Goal: Task Accomplishment & Management: Manage account settings

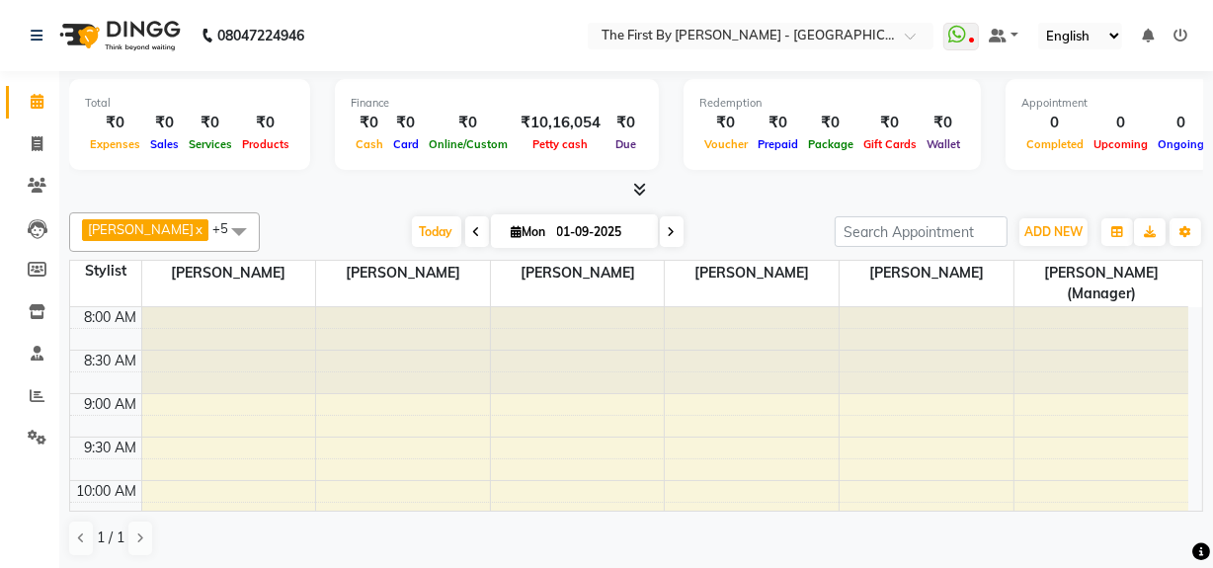
scroll to position [359, 0]
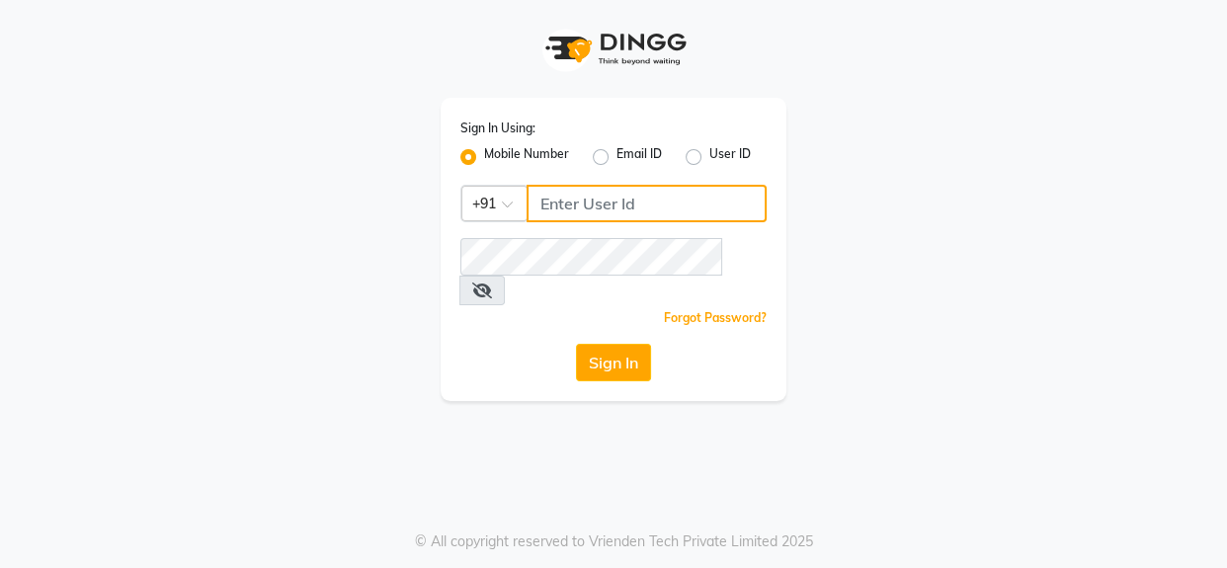
click at [696, 200] on input "Username" at bounding box center [647, 204] width 240 height 38
type input "9890898989"
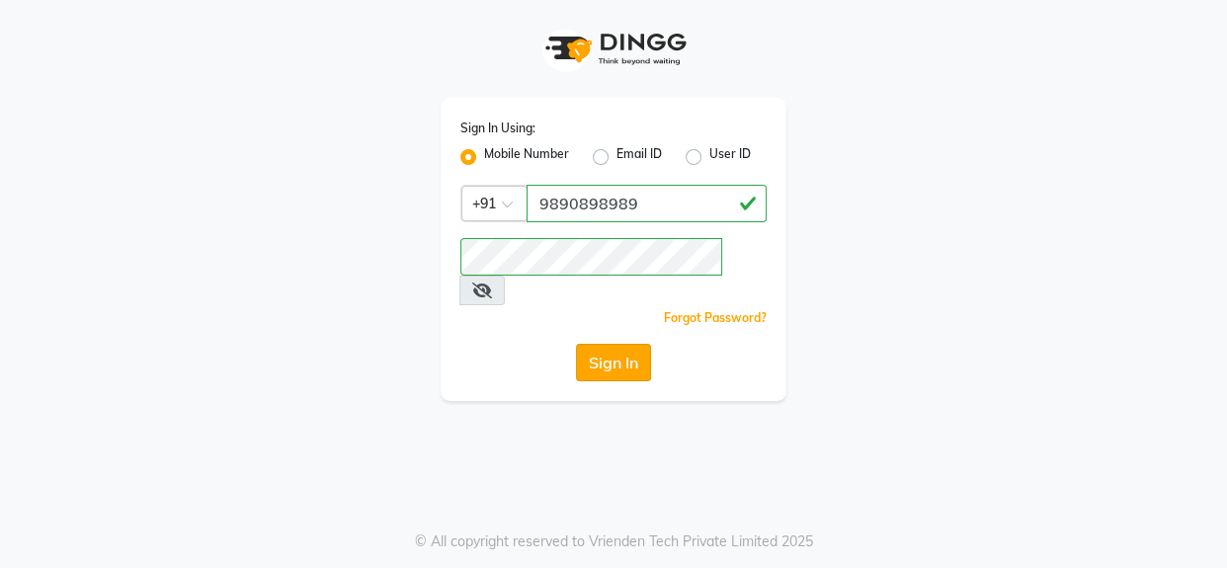
click at [596, 346] on button "Sign In" at bounding box center [613, 363] width 75 height 38
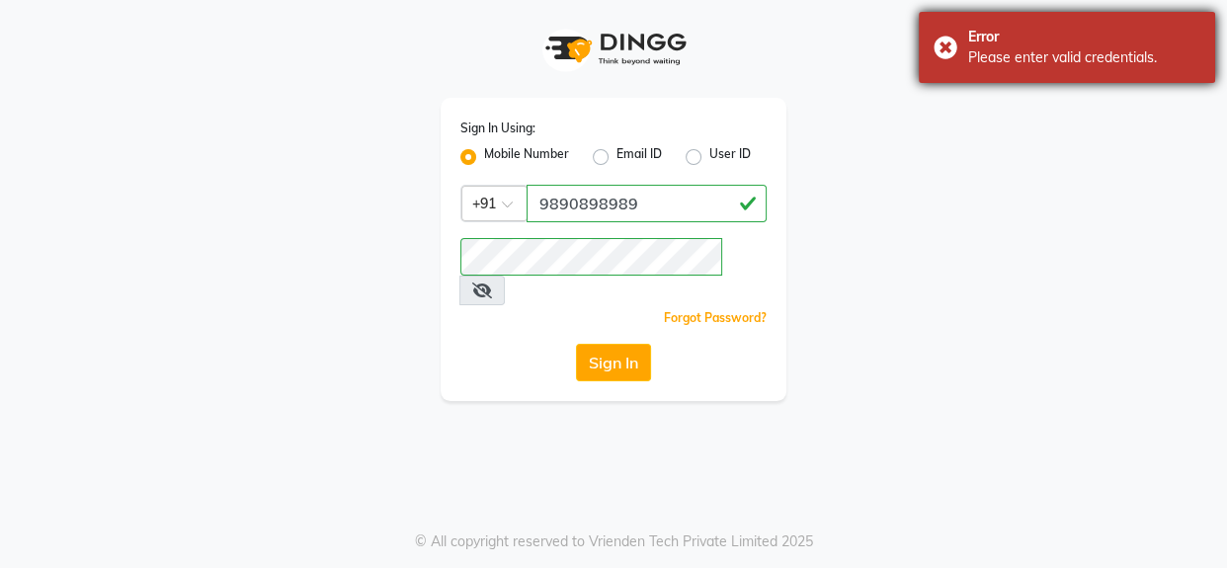
drag, startPoint x: 1056, startPoint y: 84, endPoint x: 1093, endPoint y: 55, distance: 46.4
click at [1093, 55] on div "Please enter valid credentials." at bounding box center [1084, 57] width 232 height 21
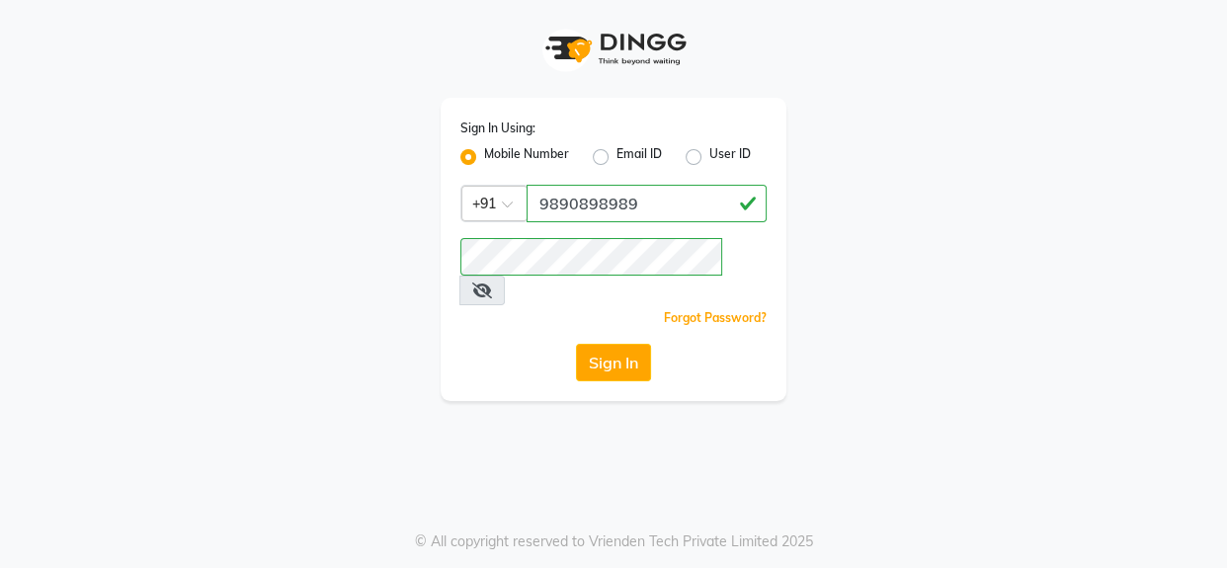
click at [612, 308] on div "Sign In Using: Mobile Number Email ID User ID Country Code × +91 9890898989 Rem…" at bounding box center [614, 249] width 346 height 303
click at [622, 344] on button "Sign In" at bounding box center [613, 363] width 75 height 38
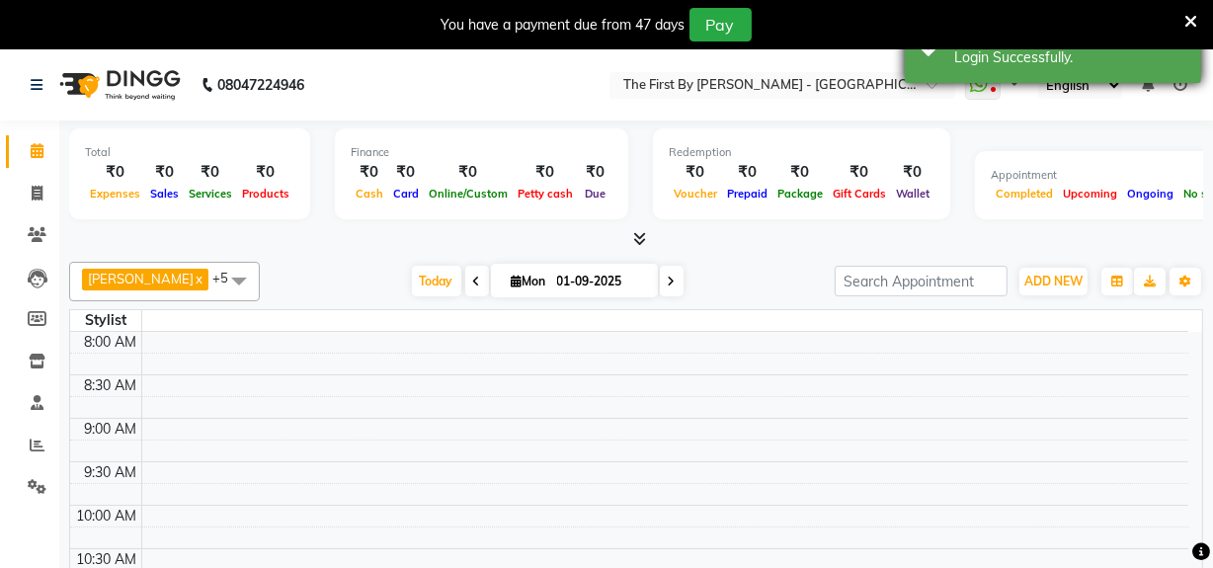
select select "en"
click at [980, 60] on div "Login Successfully." at bounding box center [1070, 57] width 232 height 21
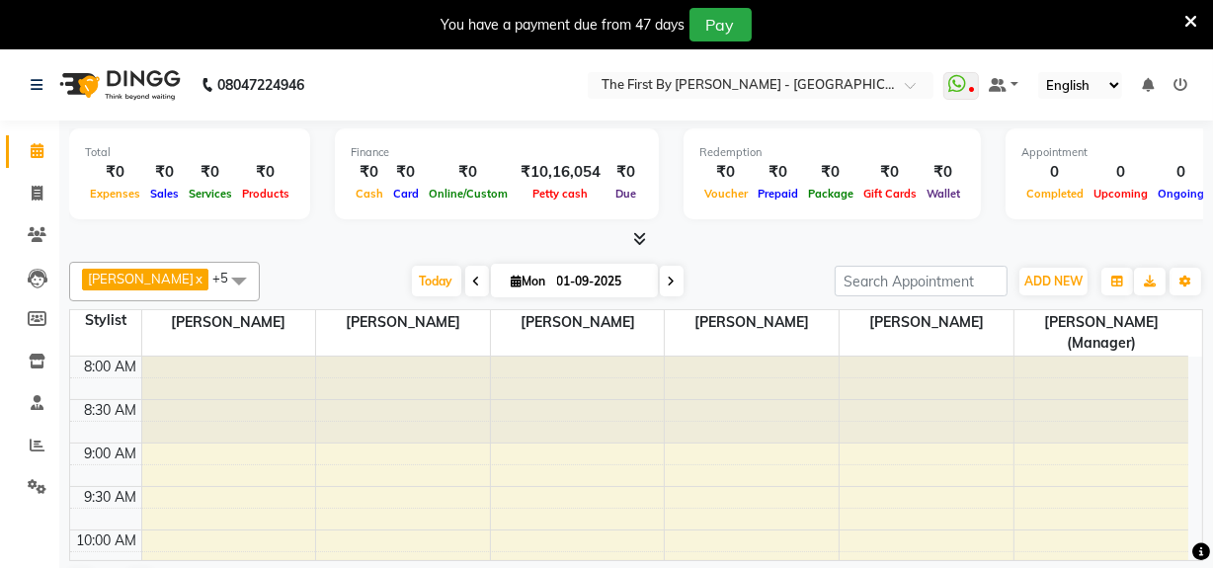
click at [1195, 20] on icon at bounding box center [1191, 22] width 13 height 18
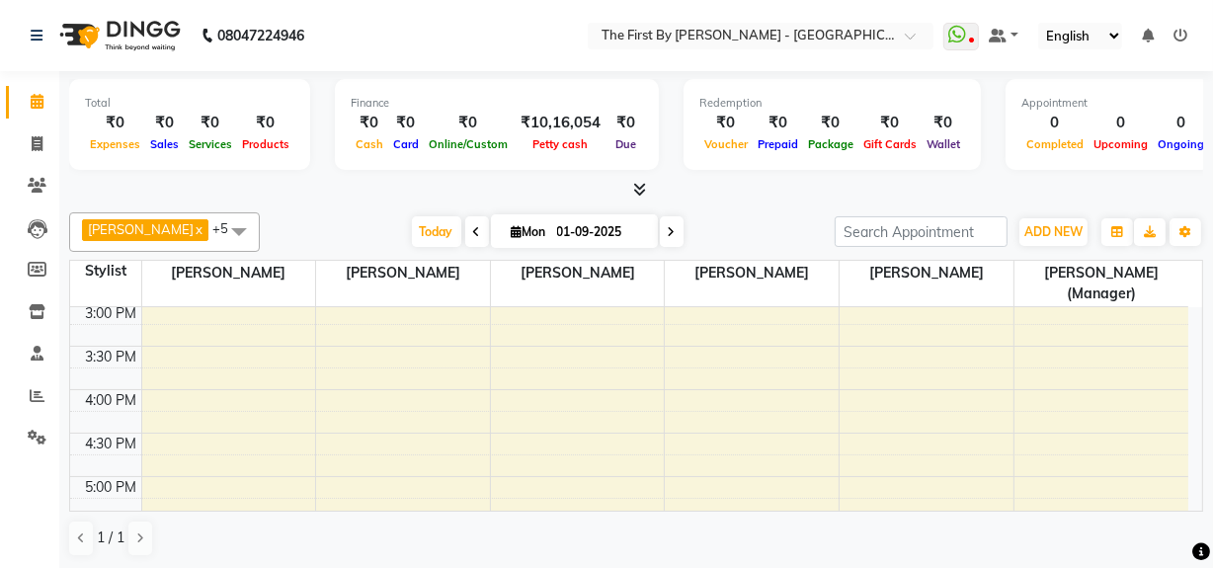
scroll to position [449, 0]
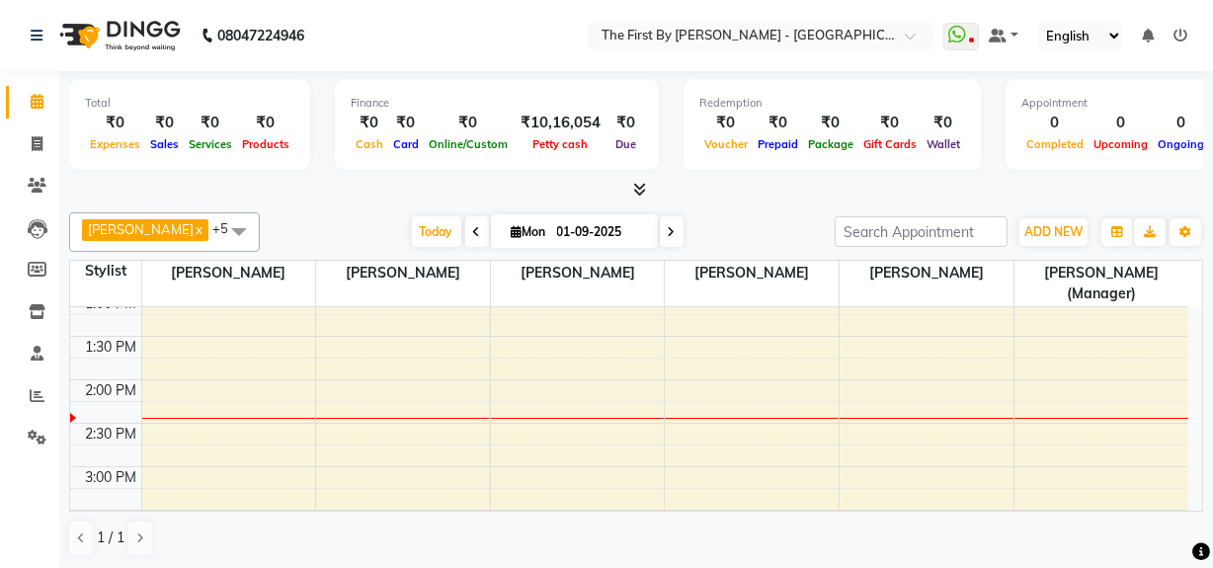
click at [541, 312] on div "8:00 AM 8:30 AM 9:00 AM 9:30 AM 10:00 AM 10:30 AM 11:00 AM 11:30 AM 12:00 PM 12…" at bounding box center [629, 423] width 1118 height 1129
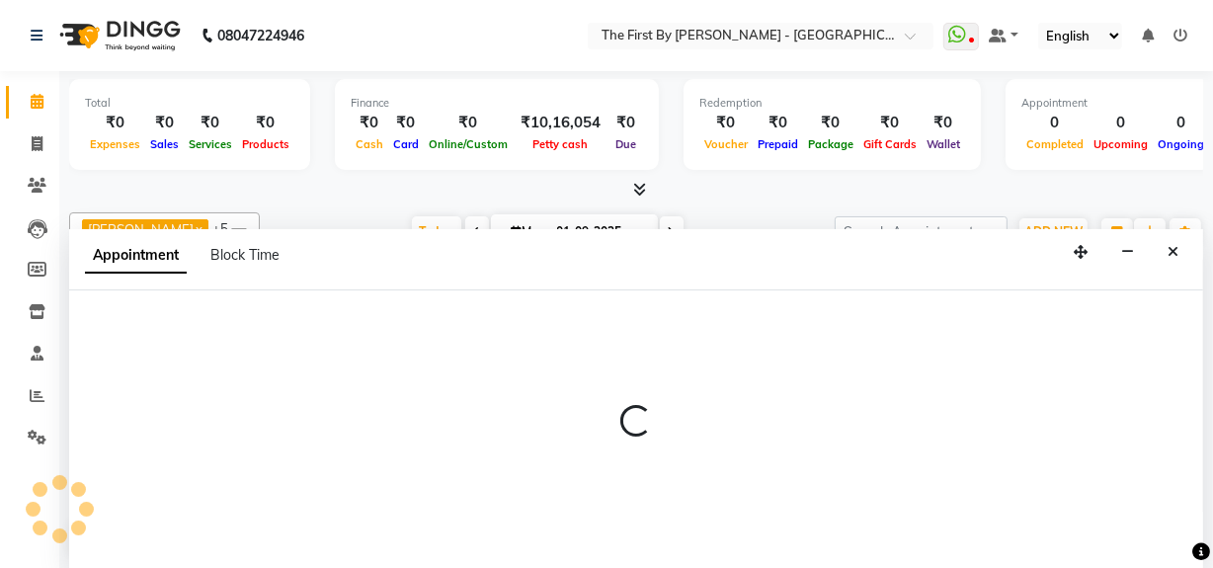
scroll to position [0, 0]
select select "68243"
select select "795"
select select "tentative"
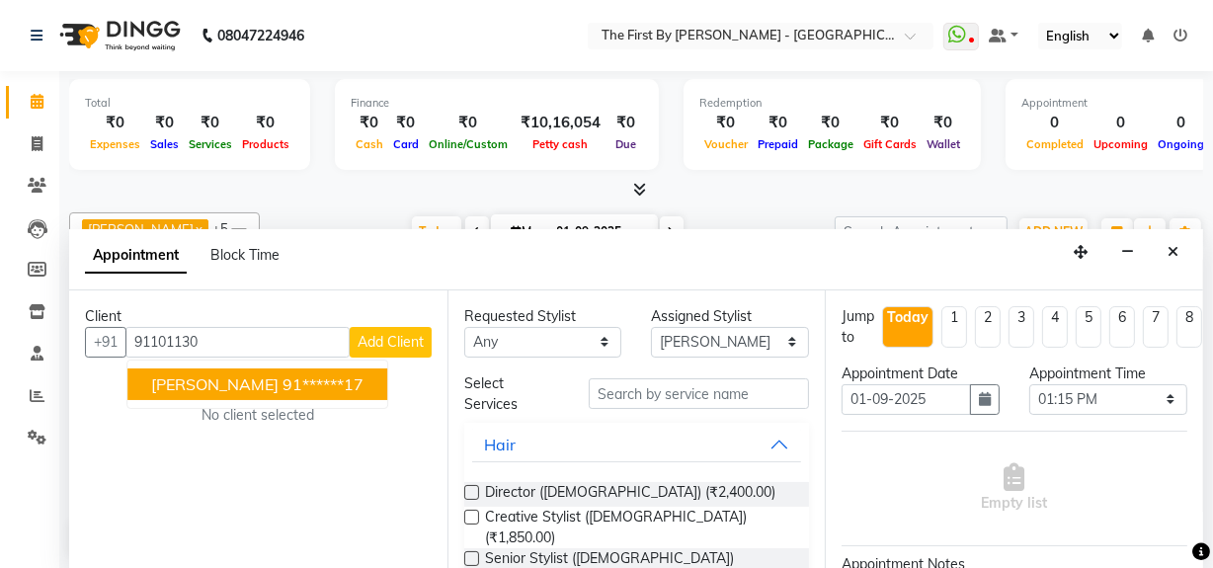
click at [288, 385] on ngb-highlight "91******17" at bounding box center [323, 384] width 81 height 20
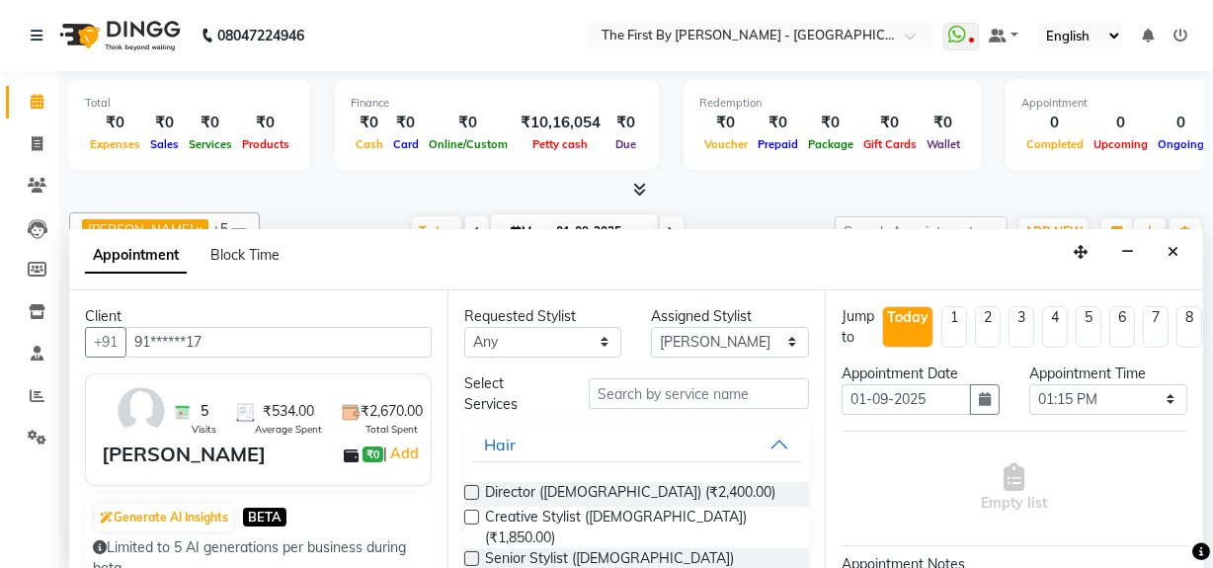
type input "91******17"
click at [625, 402] on input "text" at bounding box center [699, 393] width 220 height 31
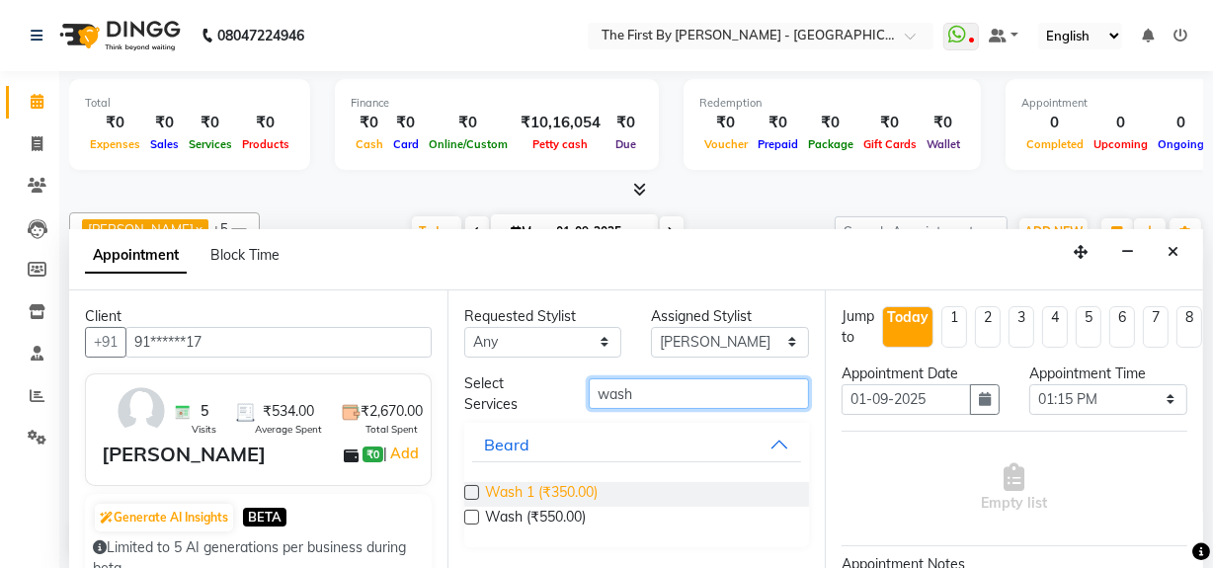
type input "wash"
click at [573, 493] on span "Wash 1 (₹350.00)" at bounding box center [541, 494] width 113 height 25
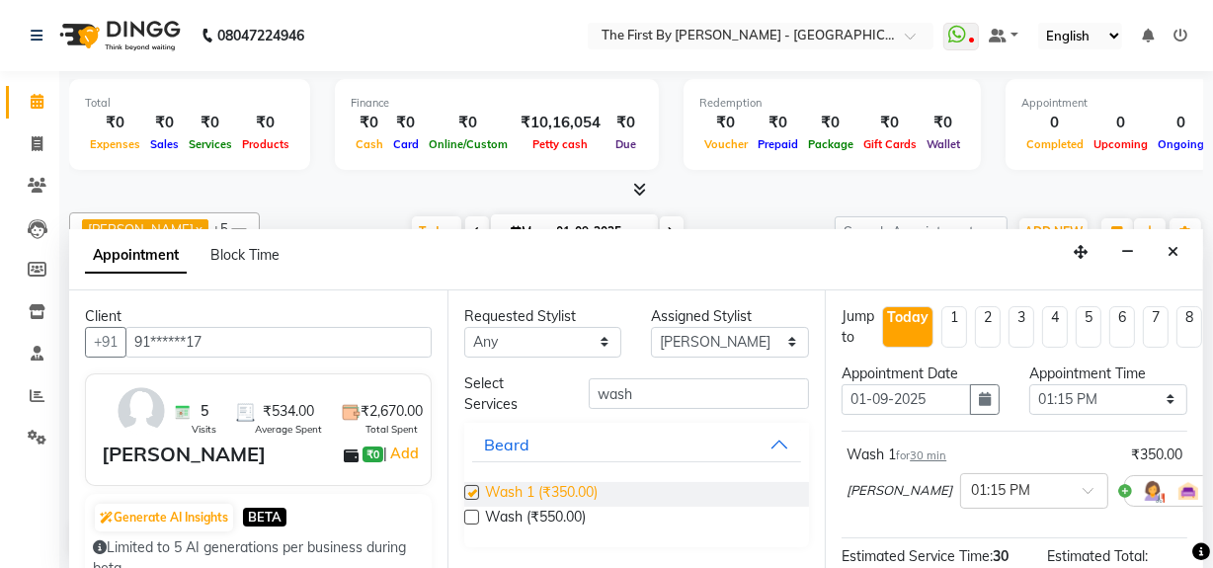
checkbox input "false"
click at [678, 345] on select "Select Aarti Walia Guru Singh Laxmi Kamble Pranav Gaikwad Rahul Thapa Sachin Pa…" at bounding box center [730, 342] width 158 height 31
select select "66898"
click at [651, 327] on select "Select Aarti Walia Guru Singh Laxmi Kamble Pranav Gaikwad Rahul Thapa Sachin Pa…" at bounding box center [730, 342] width 158 height 31
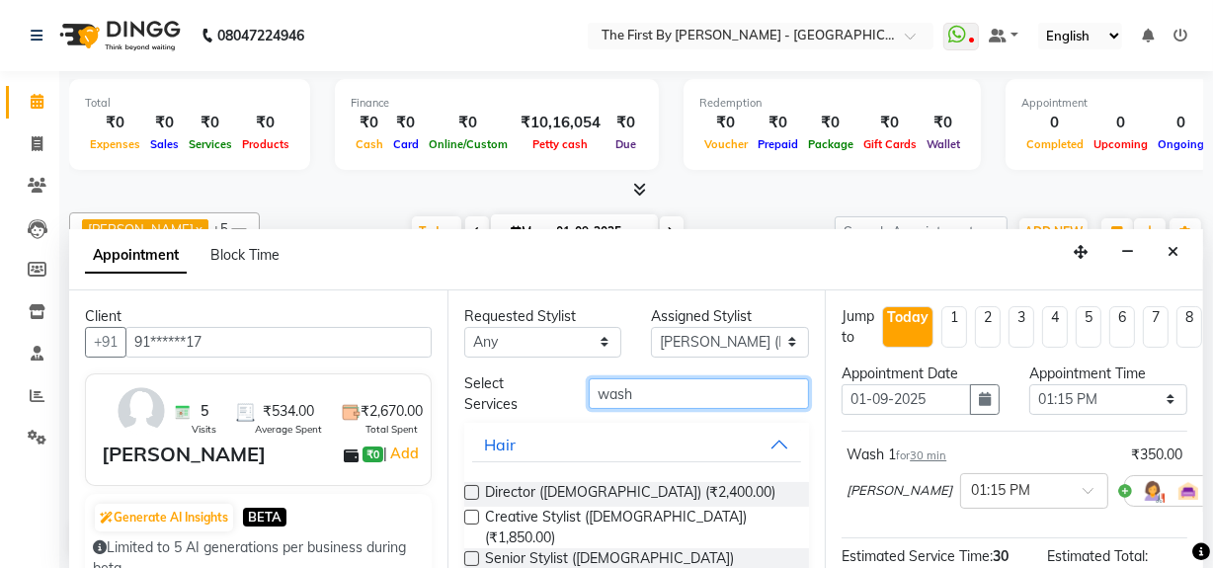
click at [659, 404] on input "wash" at bounding box center [699, 393] width 220 height 31
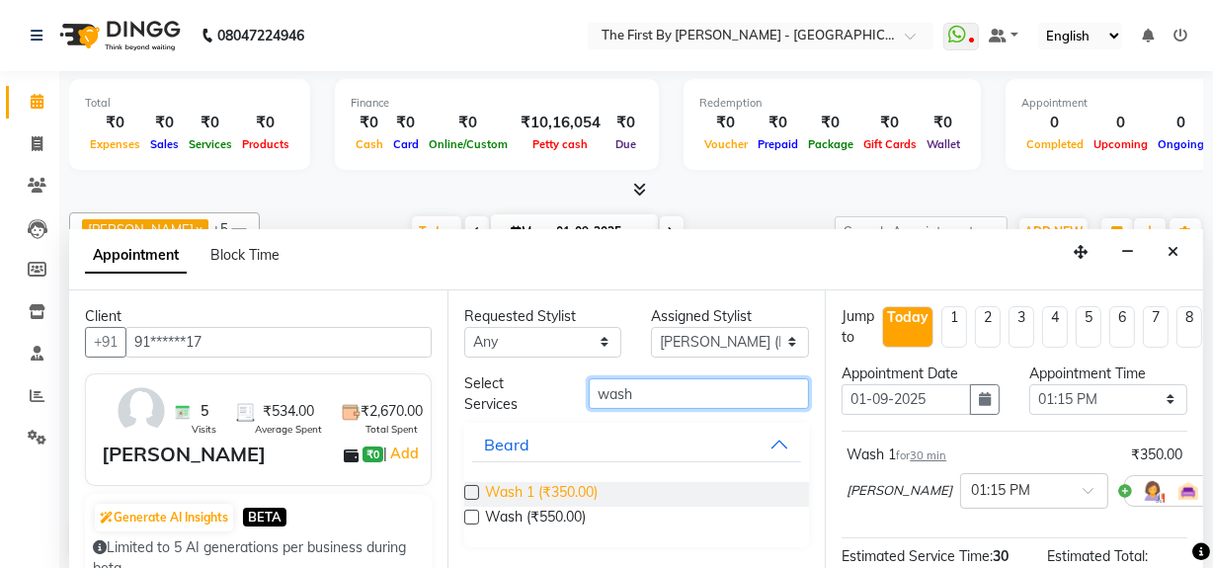
type input "wash"
click at [565, 491] on span "Wash 1 (₹350.00)" at bounding box center [541, 494] width 113 height 25
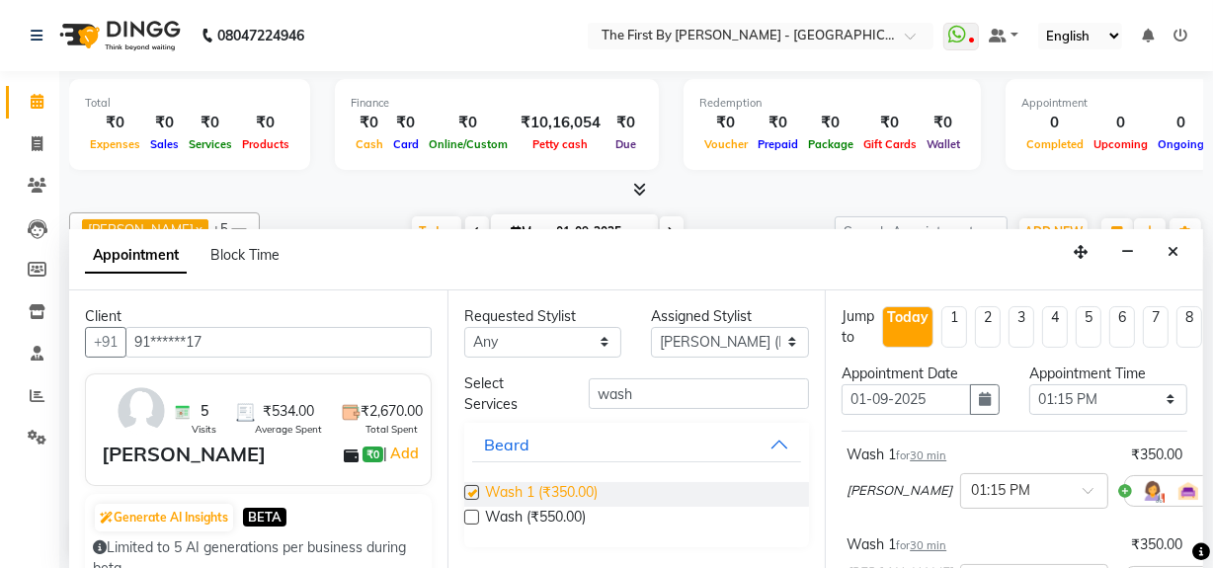
checkbox input "false"
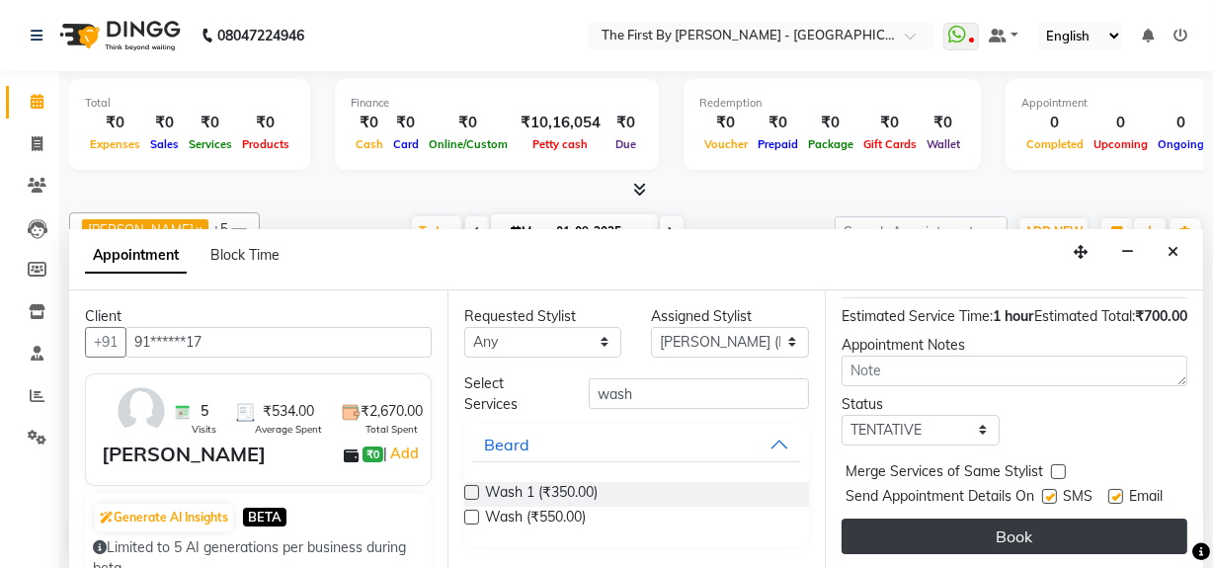
scroll to position [405, 0]
click at [1015, 519] on button "Book" at bounding box center [1015, 537] width 346 height 36
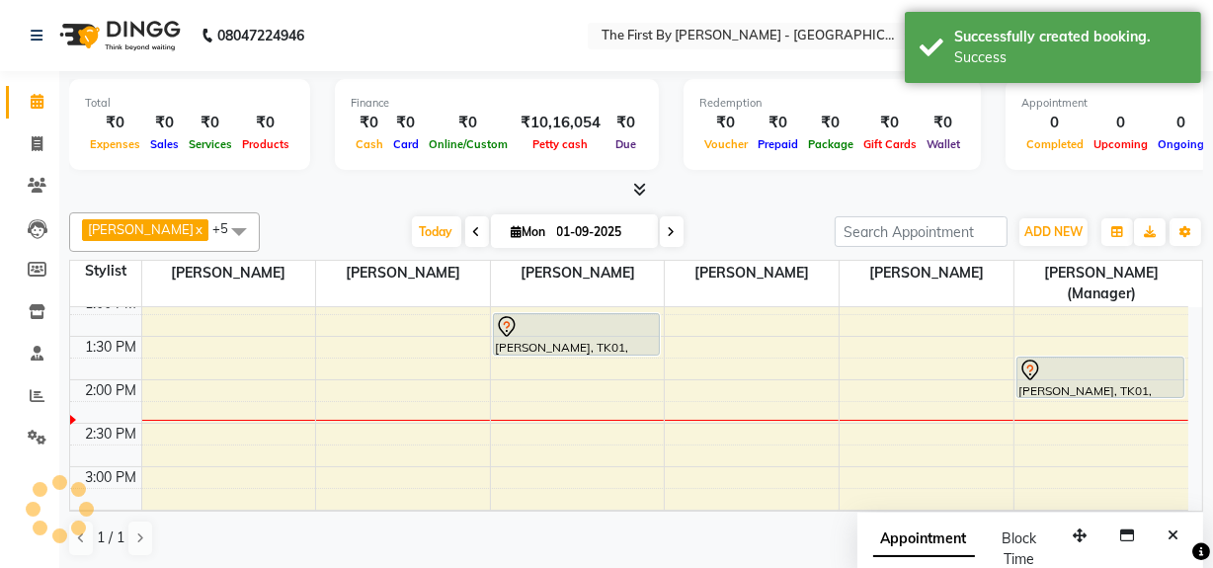
scroll to position [0, 0]
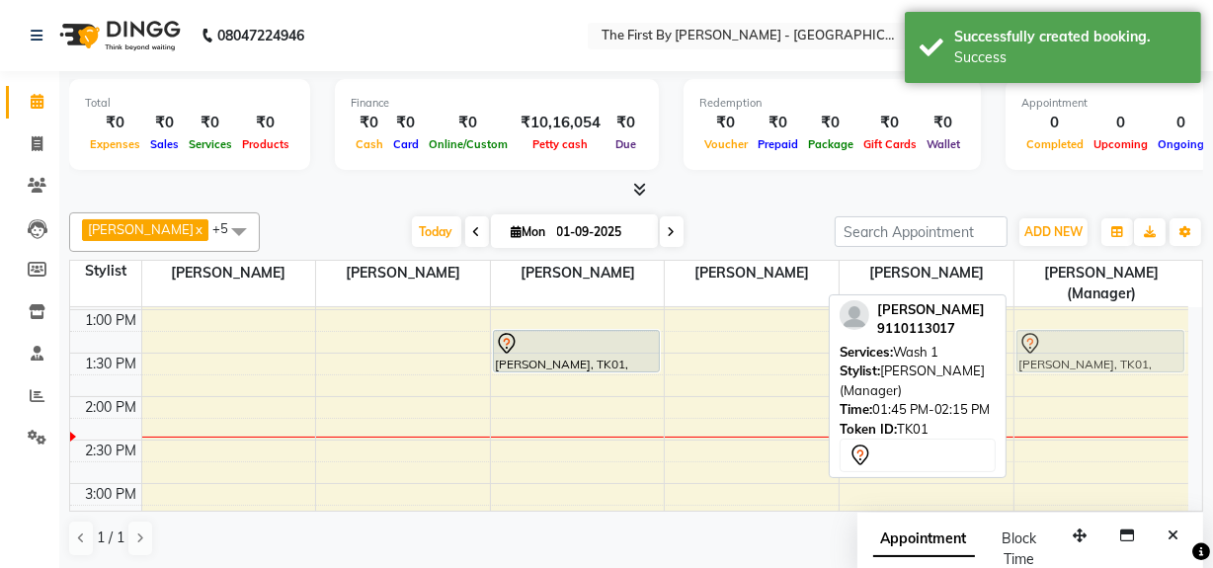
drag, startPoint x: 1140, startPoint y: 366, endPoint x: 1140, endPoint y: 339, distance: 26.7
click at [1140, 339] on div "Unika Singh, TK01, 01:45 PM-02:15 PM, Wash 1 Unika Singh, TK01, 01:45 PM-02:15 …" at bounding box center [1102, 440] width 174 height 1129
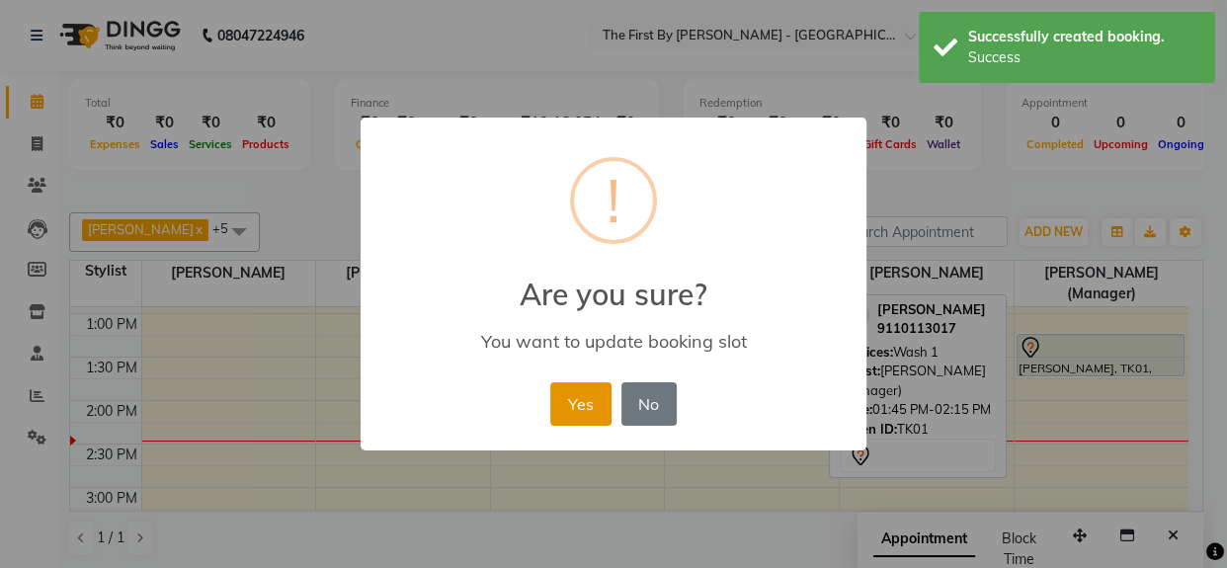
drag, startPoint x: 563, startPoint y: 415, endPoint x: 623, endPoint y: 424, distance: 60.9
click at [563, 415] on button "Yes" at bounding box center [580, 403] width 60 height 43
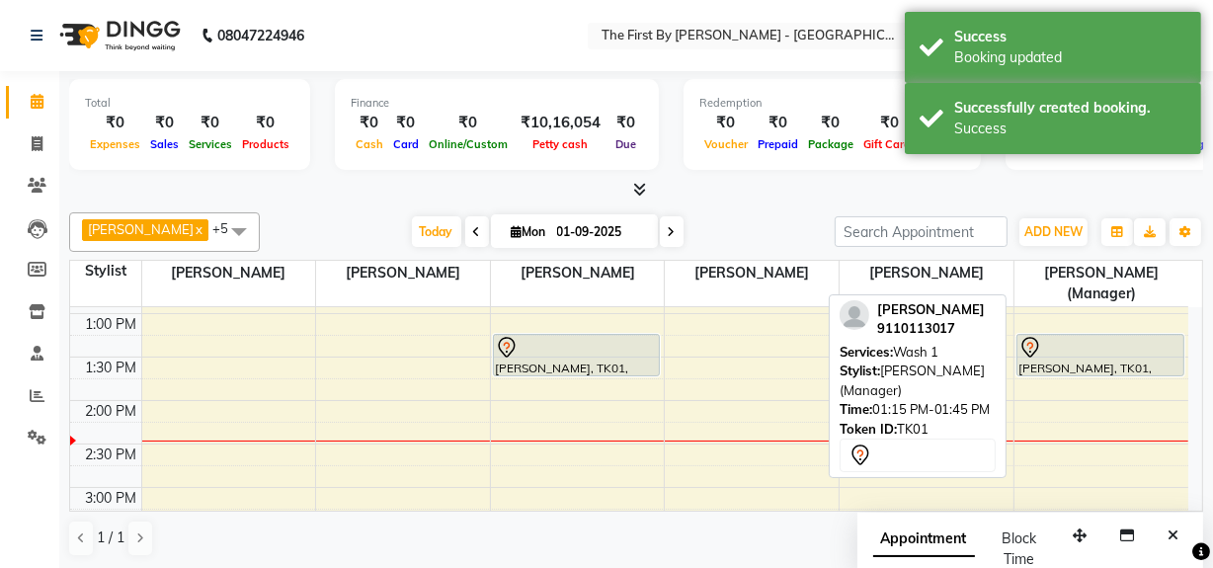
click at [1045, 355] on div at bounding box center [1101, 348] width 164 height 24
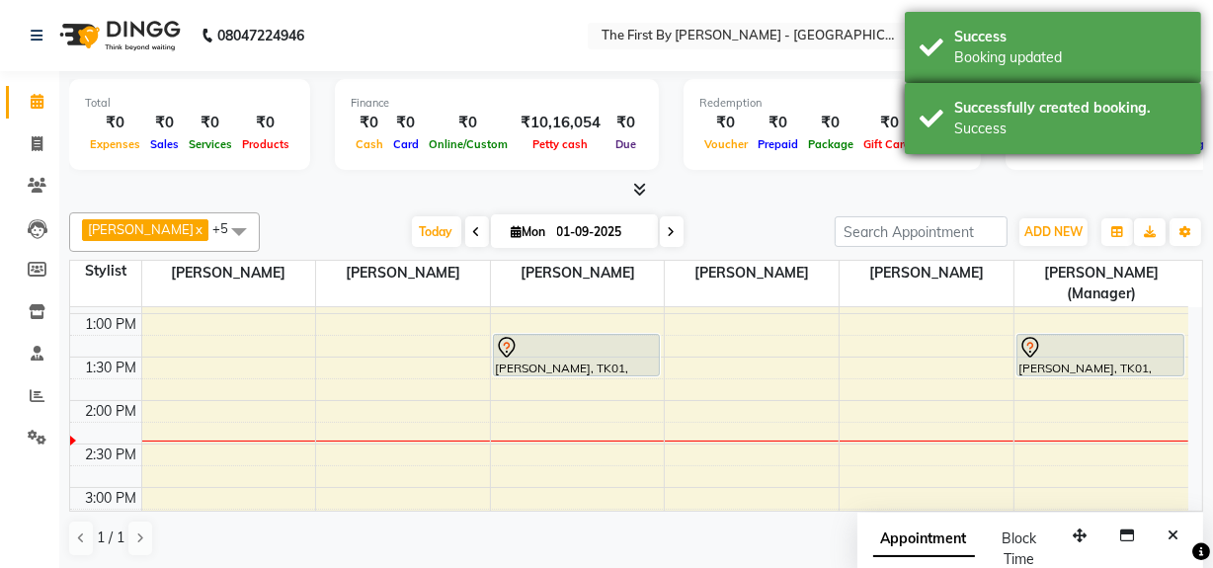
drag, startPoint x: 1135, startPoint y: 63, endPoint x: 1126, endPoint y: 86, distance: 24.4
click at [1133, 65] on div "Booking updated" at bounding box center [1070, 57] width 232 height 21
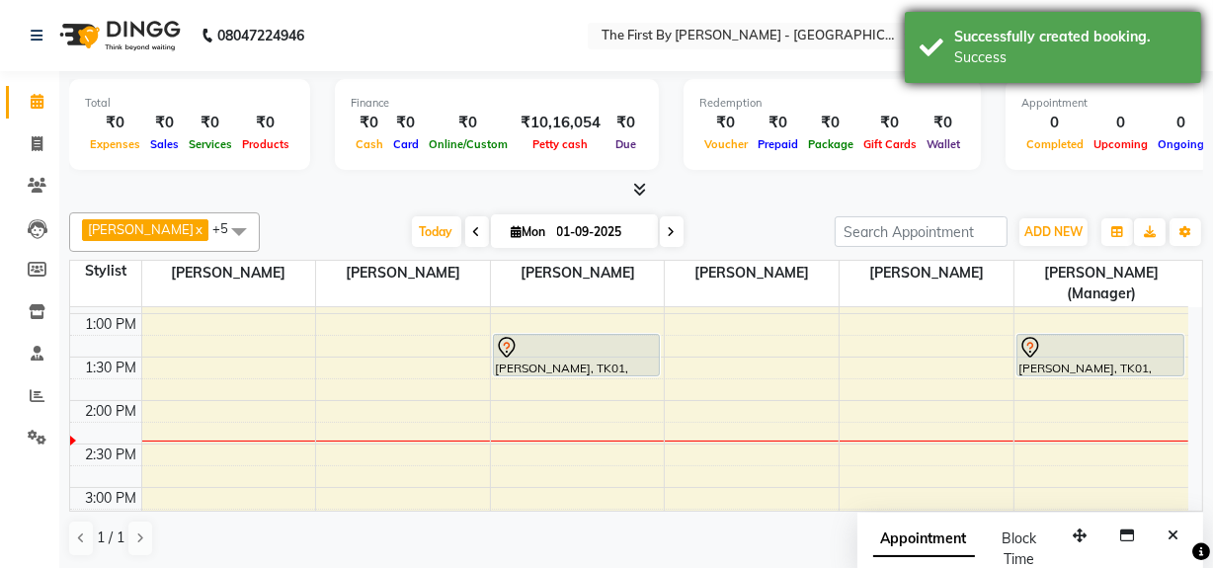
drag, startPoint x: 1127, startPoint y: 48, endPoint x: 1136, endPoint y: 78, distance: 30.9
click at [1132, 53] on div "Success" at bounding box center [1070, 57] width 232 height 21
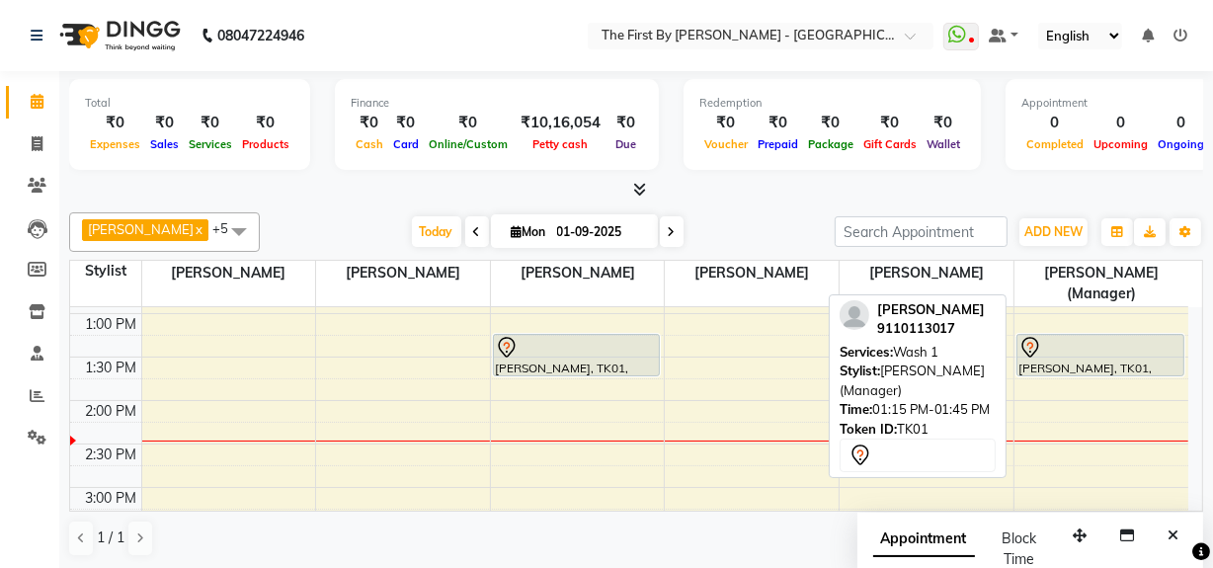
click at [1142, 343] on div at bounding box center [1101, 348] width 164 height 24
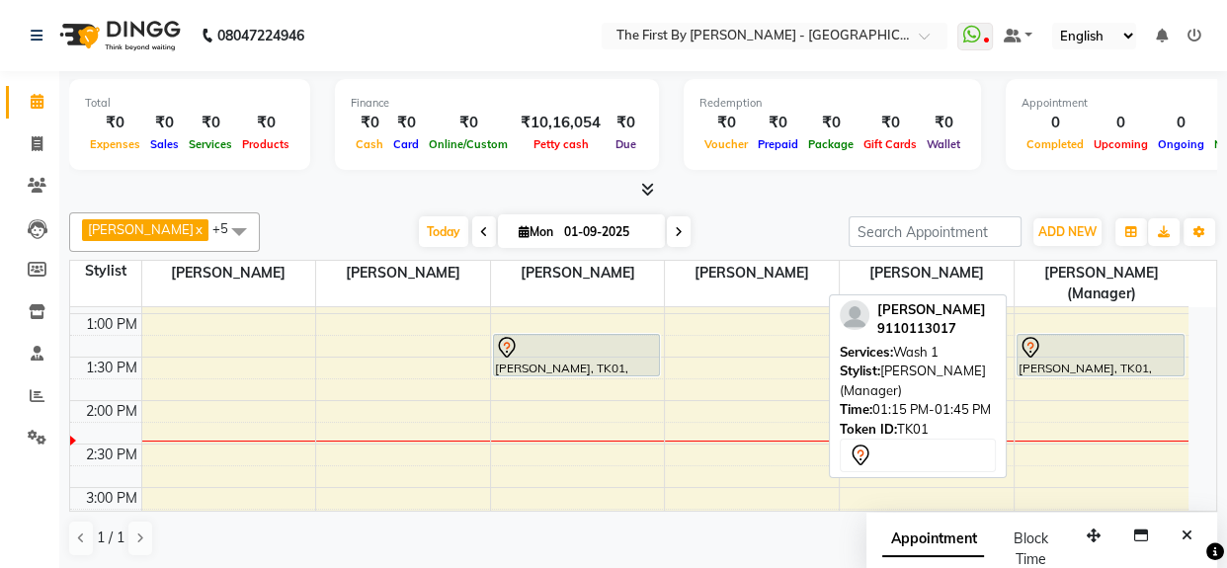
select select "7"
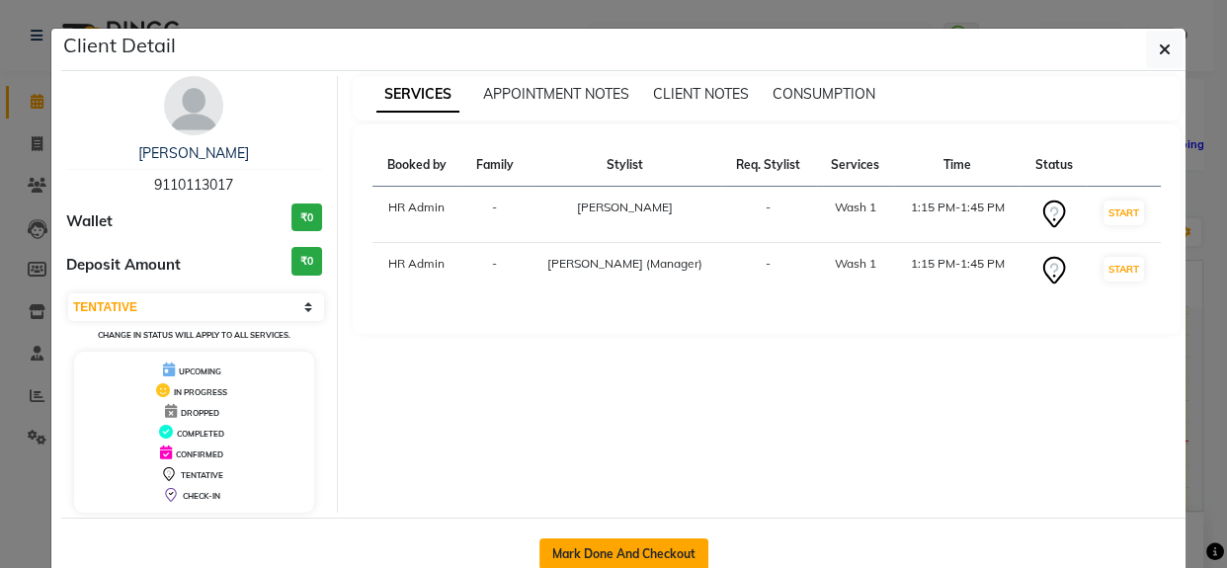
click at [606, 541] on button "Mark Done And Checkout" at bounding box center [623, 554] width 169 height 32
select select "service"
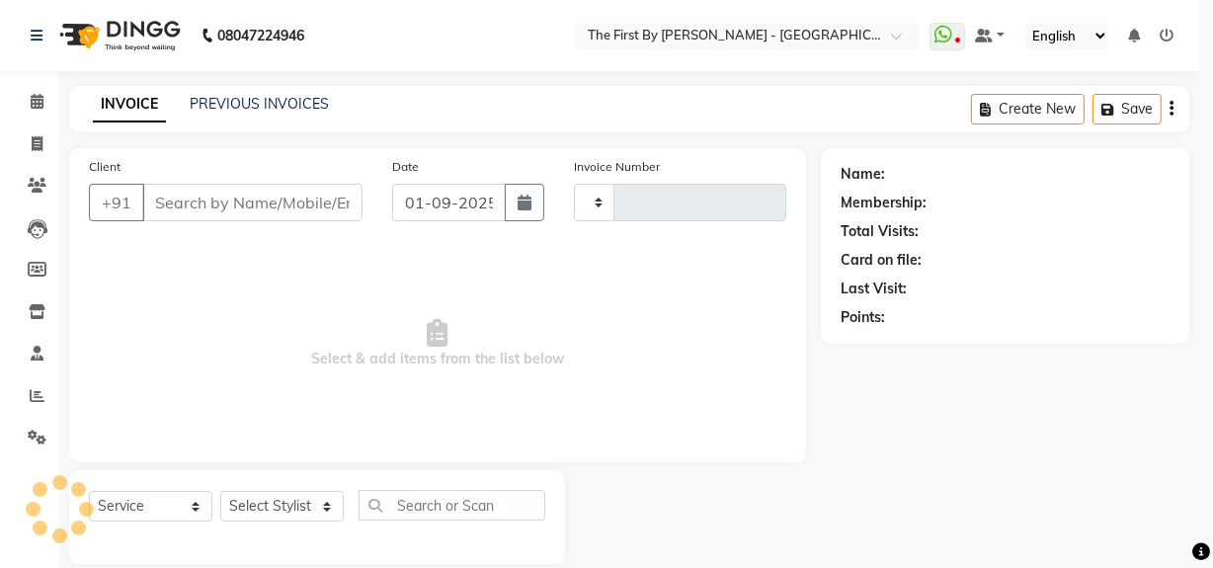
type input "0521"
select select "6407"
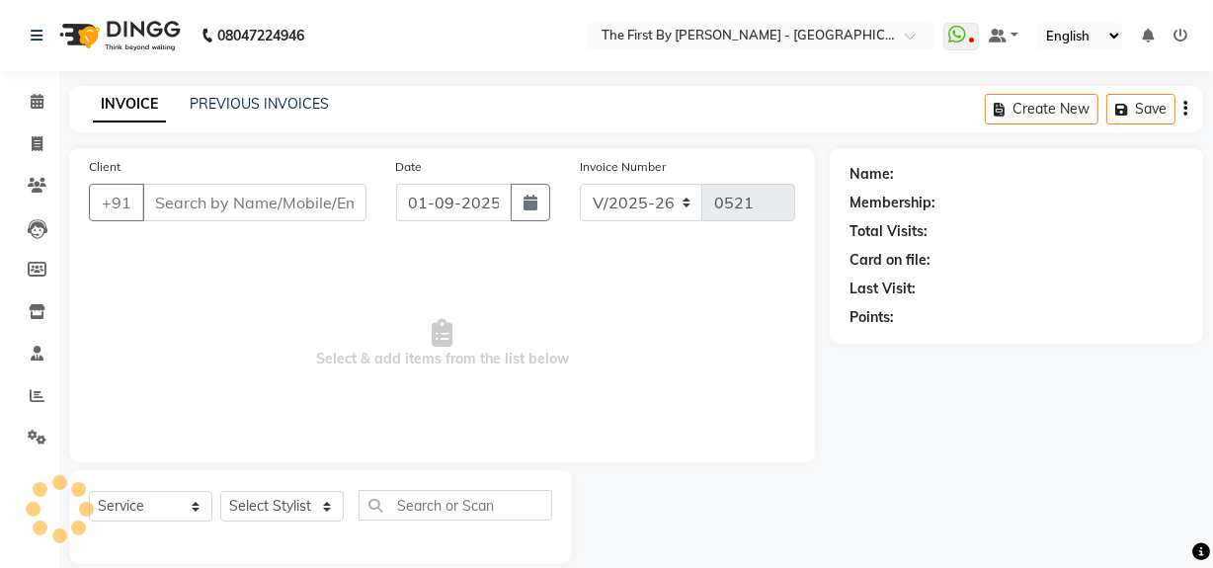
type input "91******17"
select select "68243"
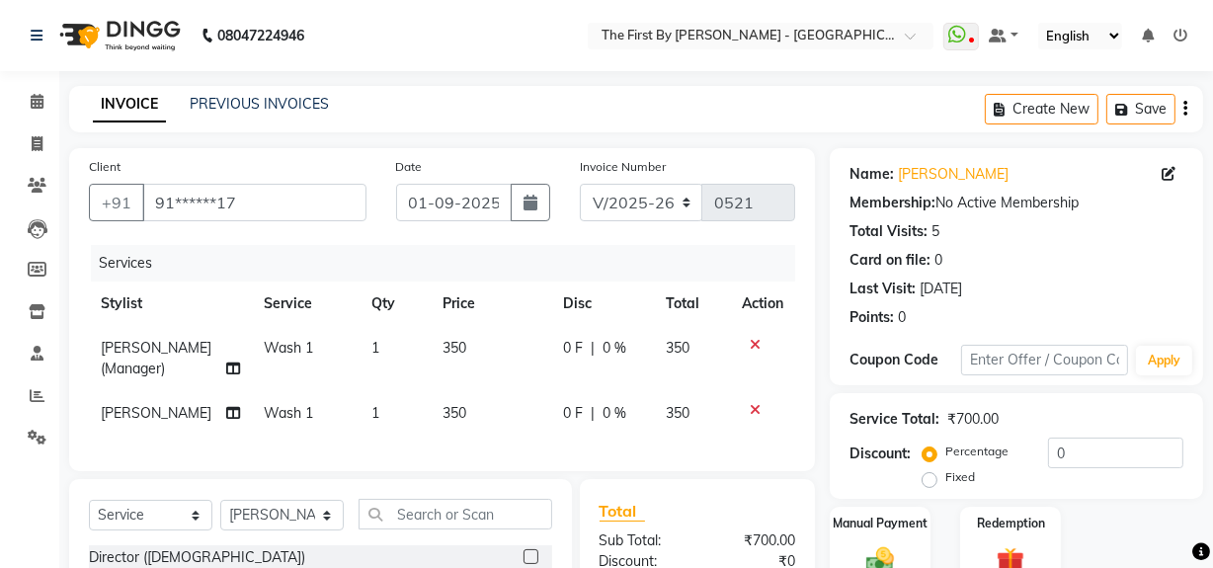
scroll to position [245, 0]
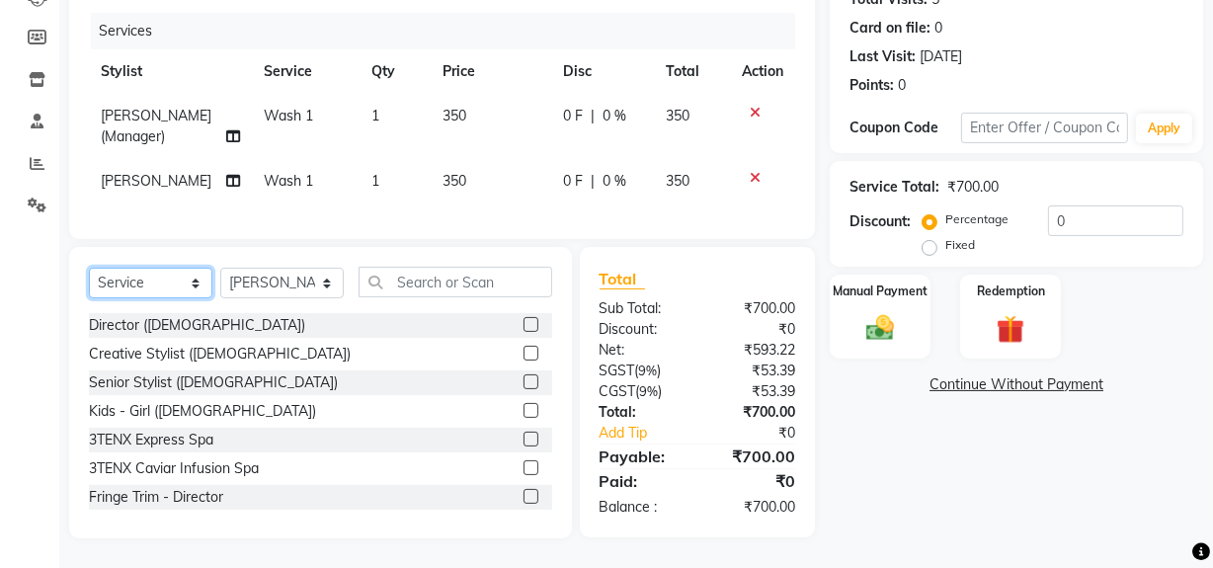
click at [153, 275] on select "Select Service Product Membership Package Voucher Prepaid Gift Card" at bounding box center [150, 283] width 123 height 31
select select "product"
click at [89, 269] on select "Select Service Product Membership Package Voucher Prepaid Gift Card" at bounding box center [150, 283] width 123 height 31
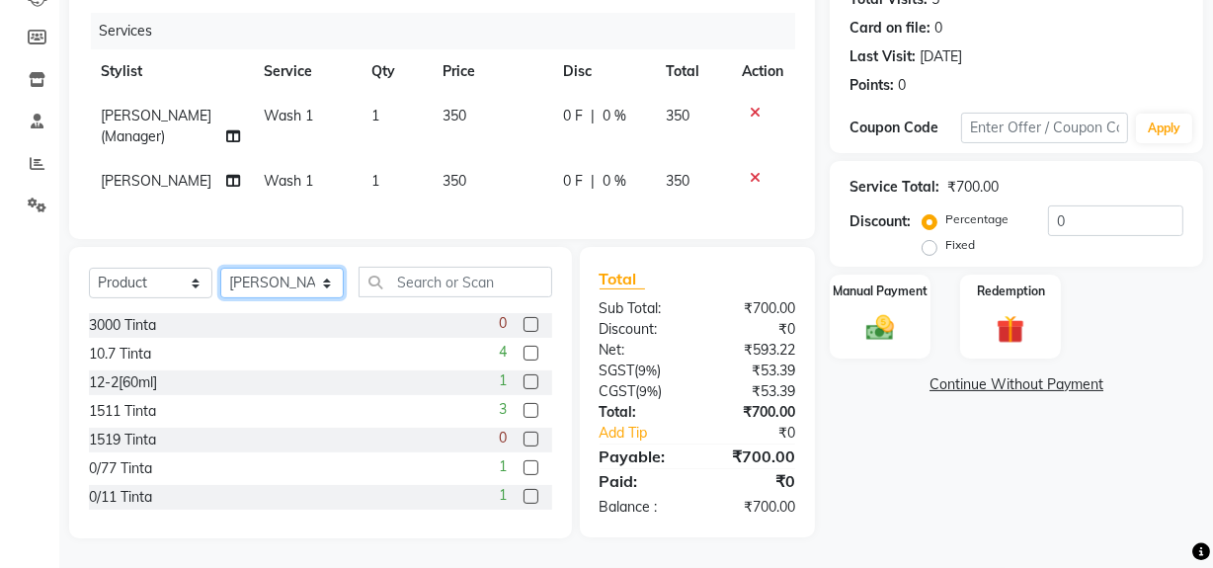
click at [311, 280] on select "Select Stylist Aarti Walia Guru Singh HR Admin Laxmi Kamble Manish Rai Pranav G…" at bounding box center [281, 283] width 123 height 31
select select "66898"
click at [220, 269] on select "Select Stylist Aarti Walia Guru Singh HR Admin Laxmi Kamble Manish Rai Pranav G…" at bounding box center [281, 283] width 123 height 31
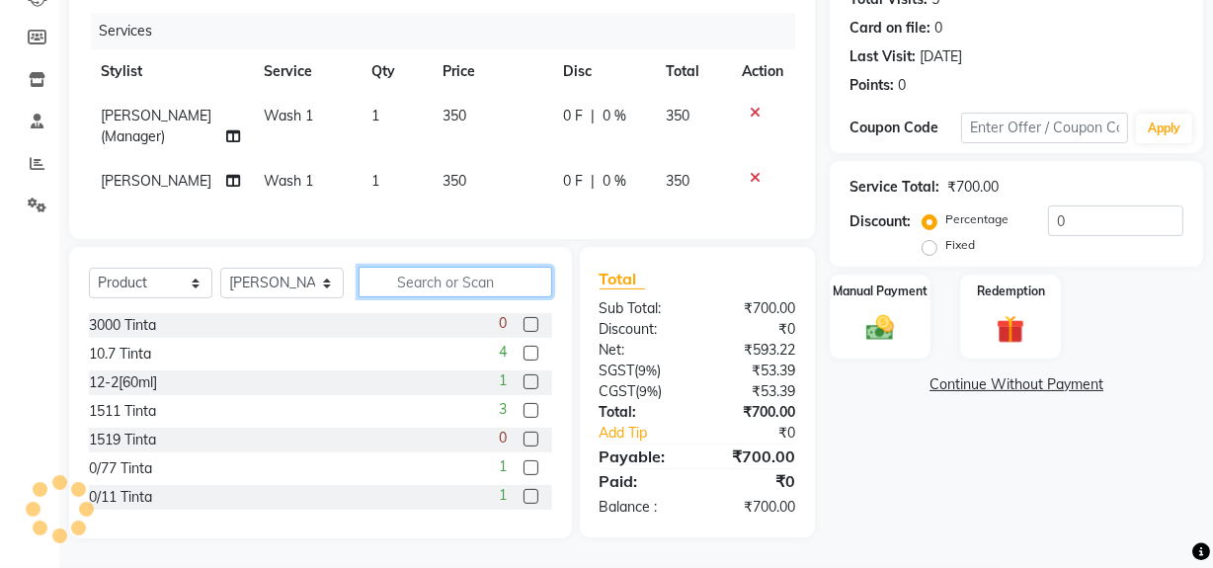
click at [472, 279] on input "text" at bounding box center [456, 282] width 194 height 31
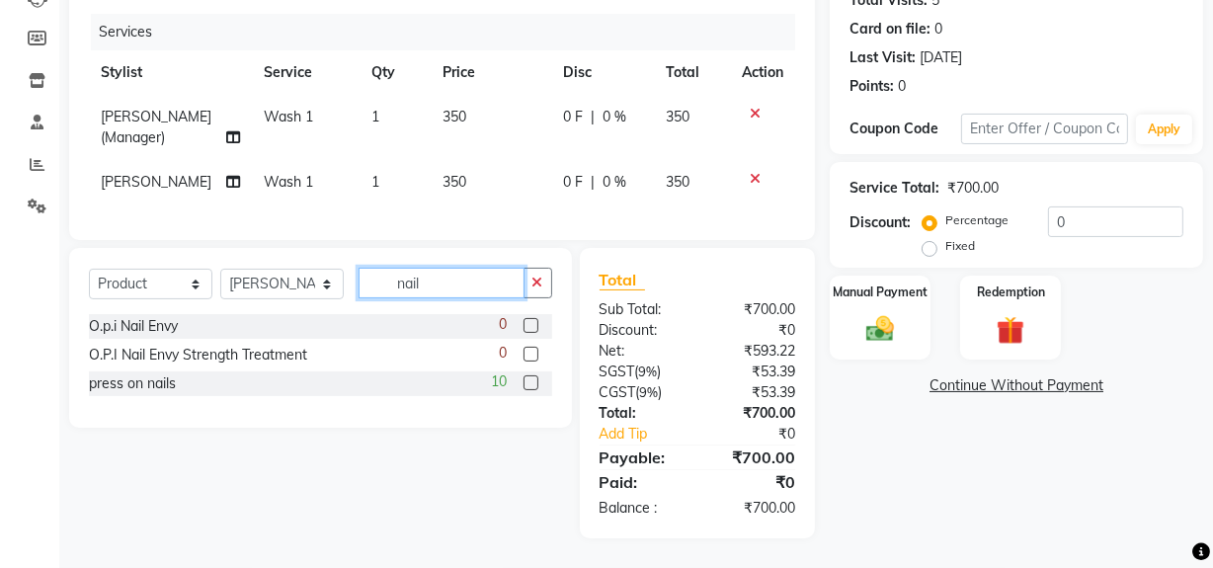
type input "nail"
click at [533, 385] on label at bounding box center [531, 382] width 15 height 15
click at [533, 385] on input "checkbox" at bounding box center [530, 383] width 13 height 13
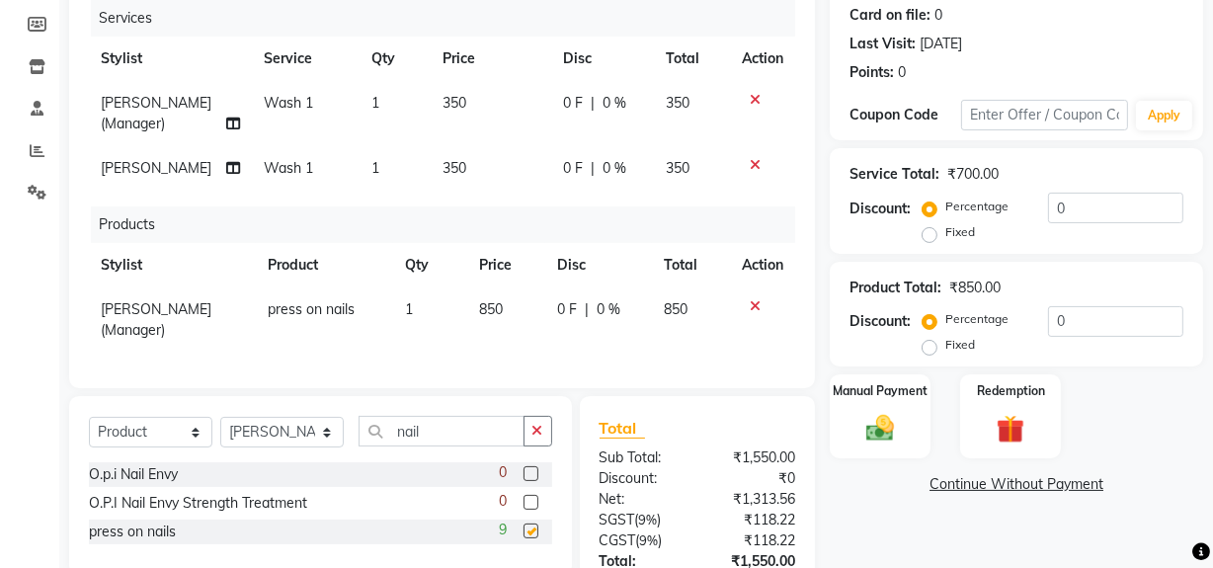
checkbox input "false"
click at [483, 299] on td "850" at bounding box center [506, 320] width 78 height 65
select select "66898"
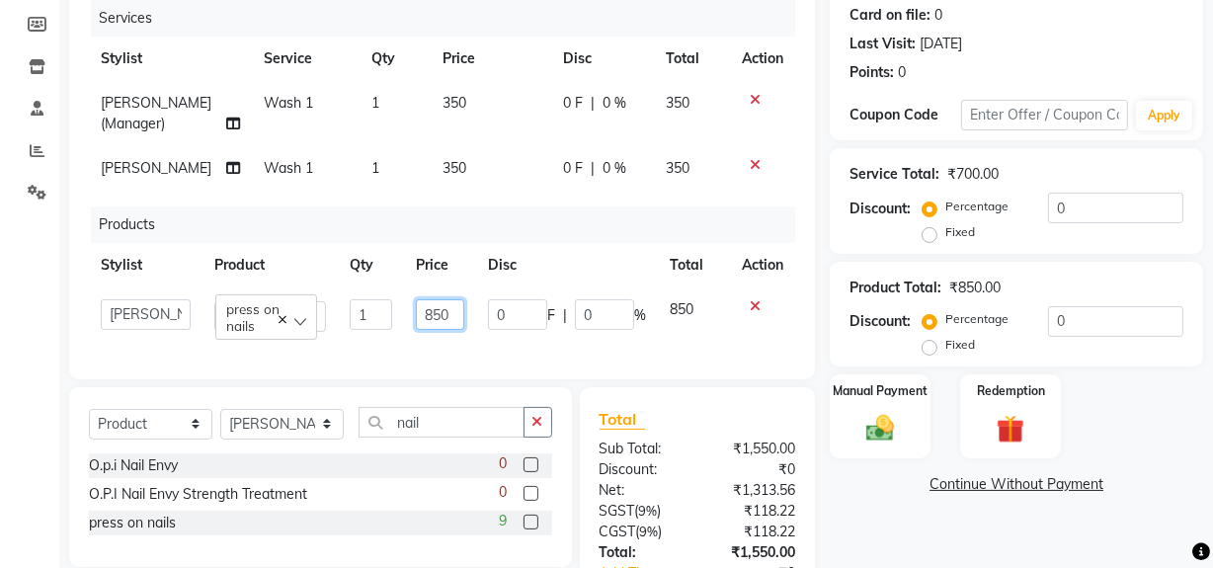
click at [449, 316] on input "850" at bounding box center [440, 314] width 48 height 31
type input "800"
click at [911, 503] on div "Name: Unika Singh Membership: No Active Membership Total Visits: 5 Card on file…" at bounding box center [1024, 290] width 388 height 775
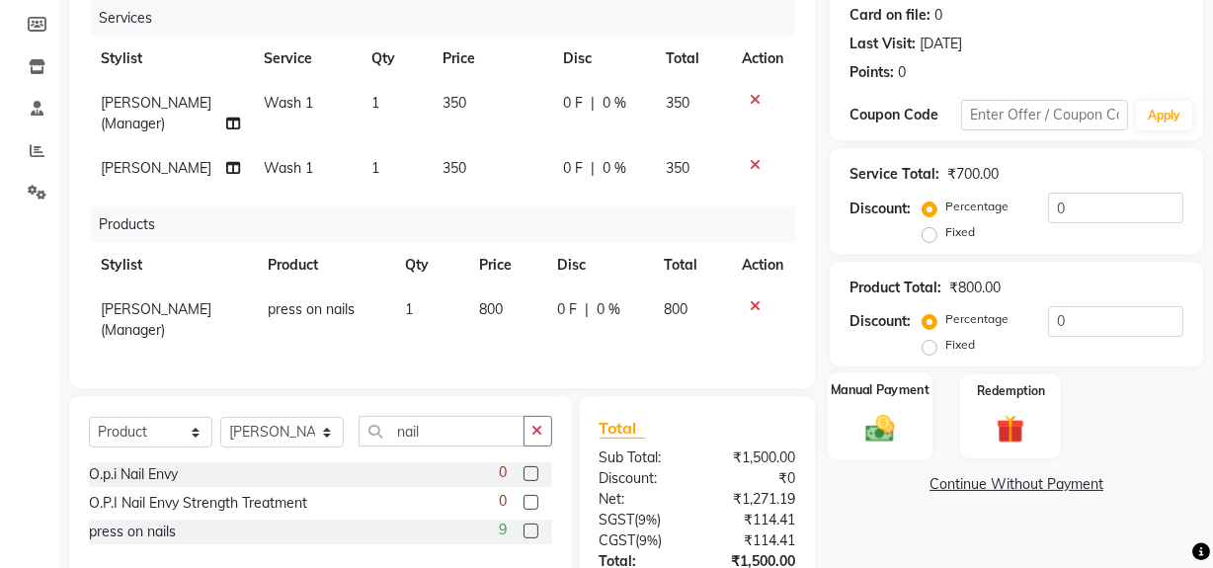
click at [888, 418] on img at bounding box center [880, 429] width 47 height 34
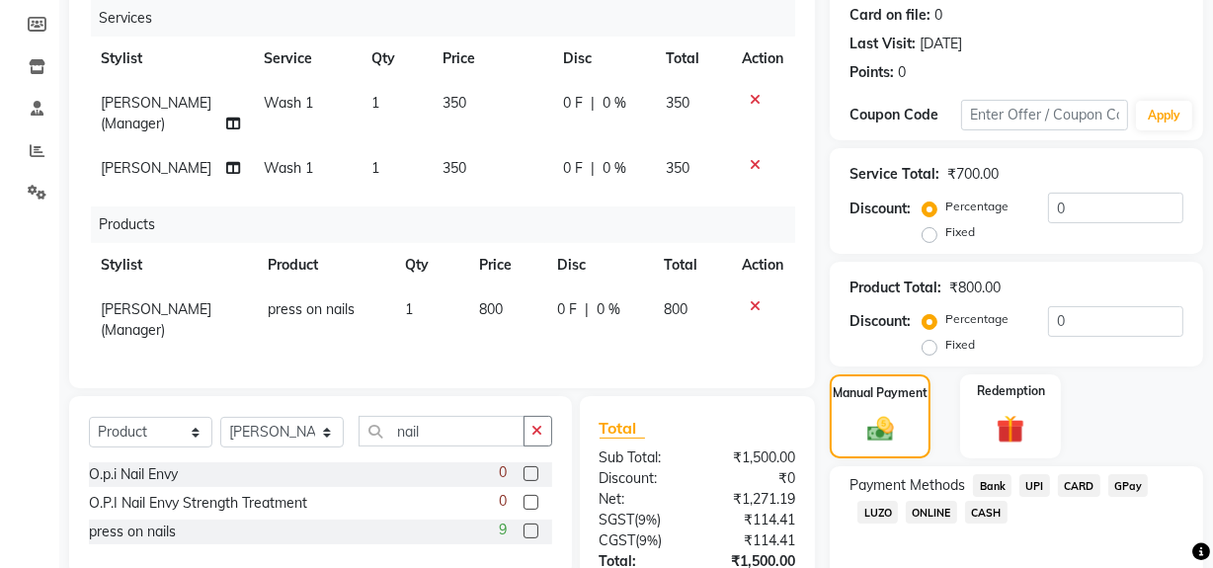
click at [1028, 481] on span "UPI" at bounding box center [1035, 485] width 31 height 23
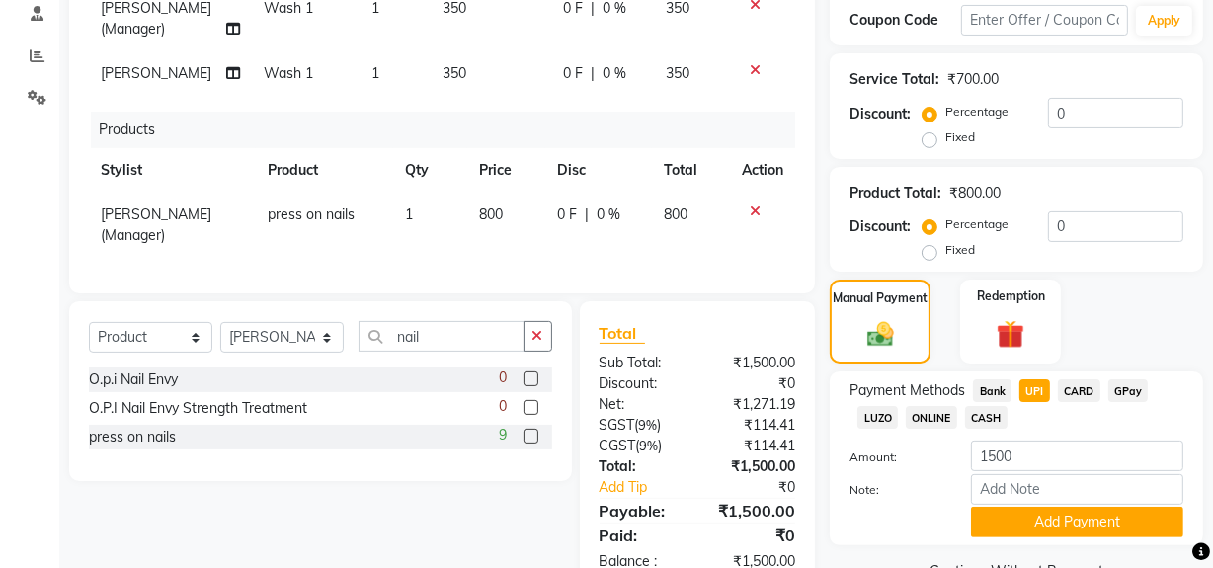
scroll to position [406, 0]
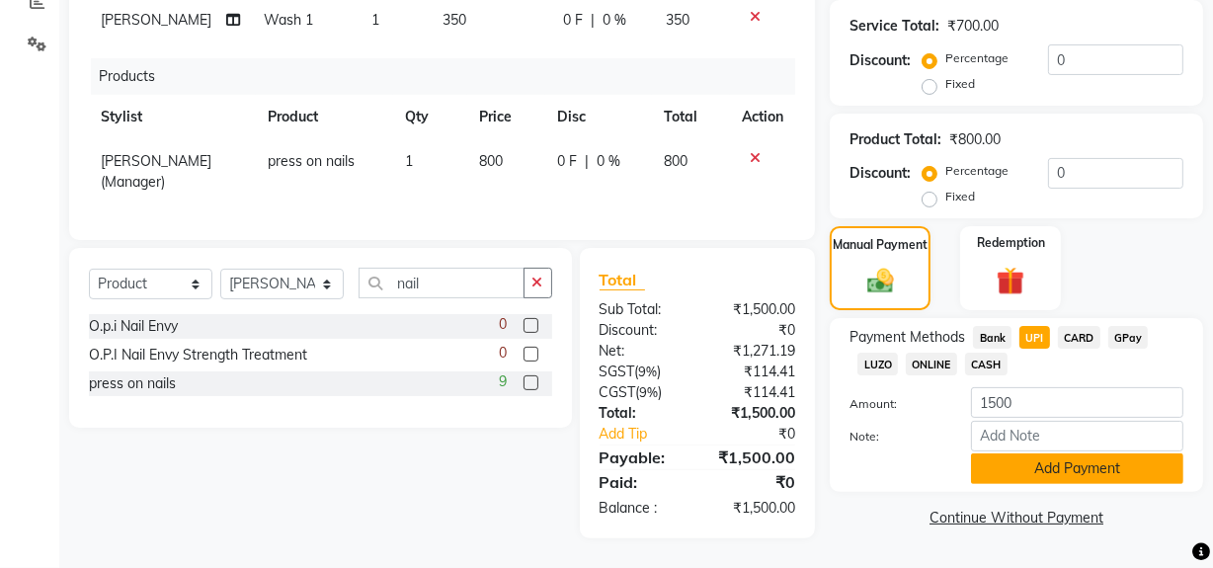
click at [1048, 460] on button "Add Payment" at bounding box center [1077, 468] width 212 height 31
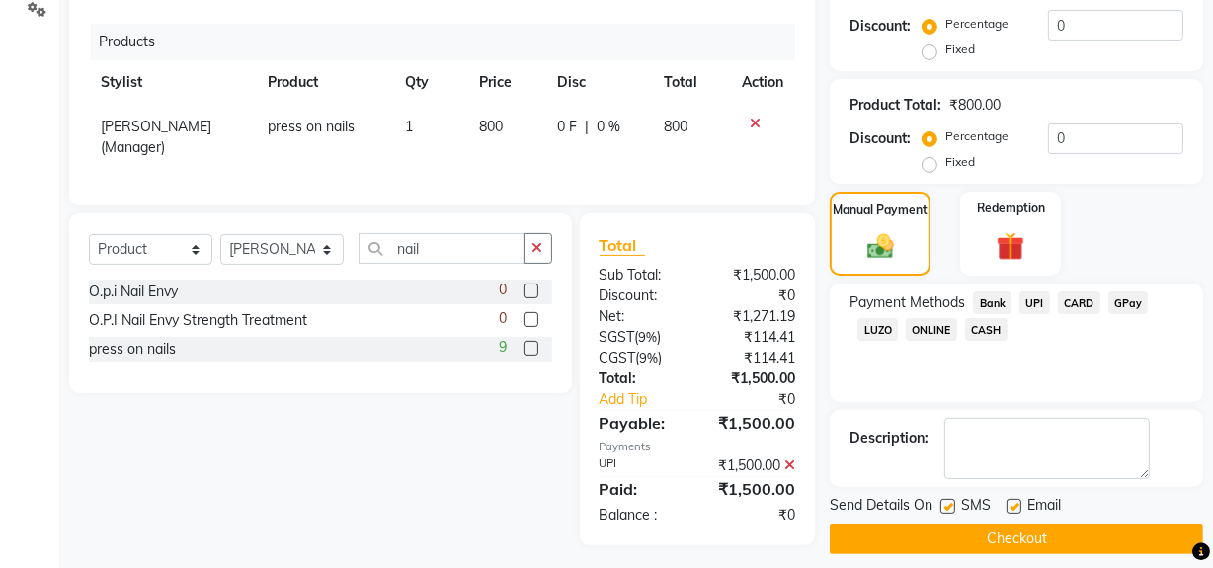
scroll to position [448, 0]
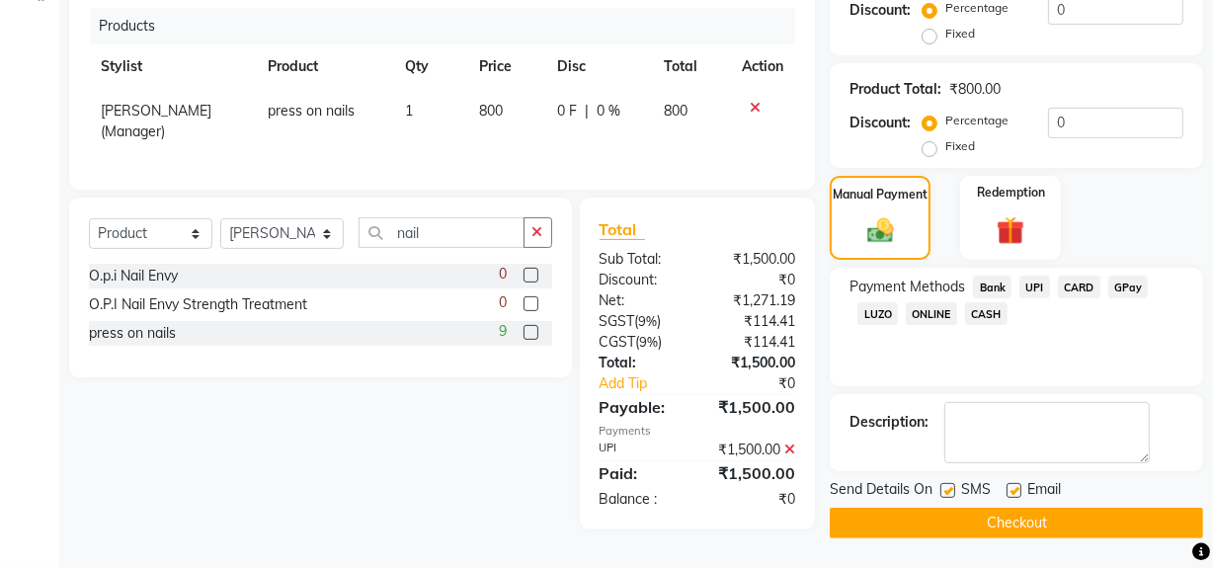
click at [1045, 509] on button "Checkout" at bounding box center [1016, 523] width 373 height 31
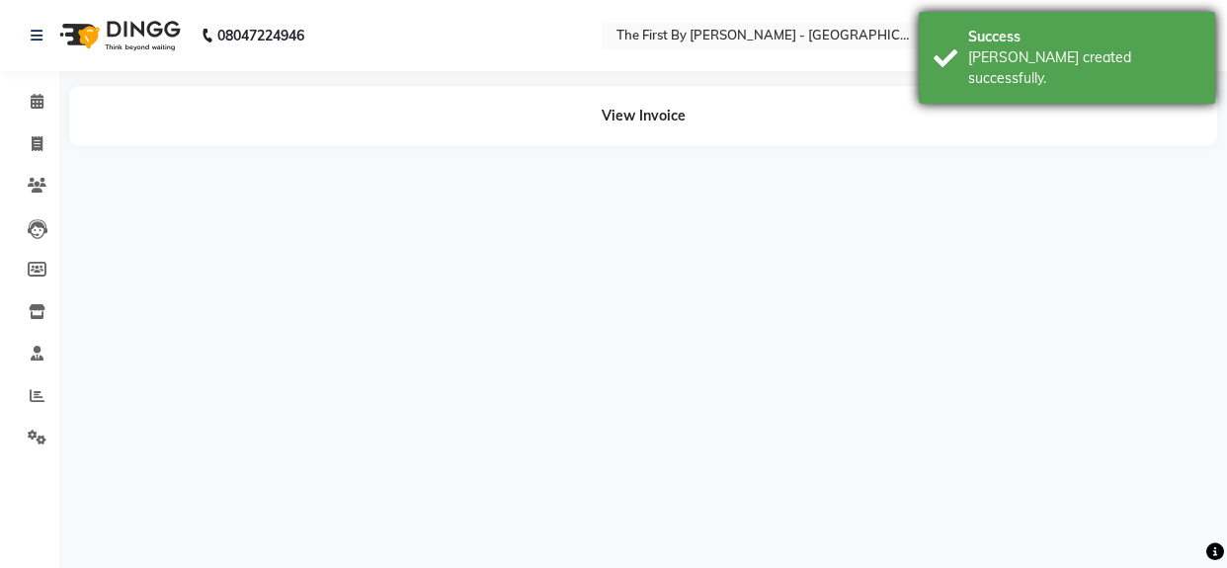
click at [1049, 21] on div "Success Bill created successfully." at bounding box center [1067, 58] width 296 height 92
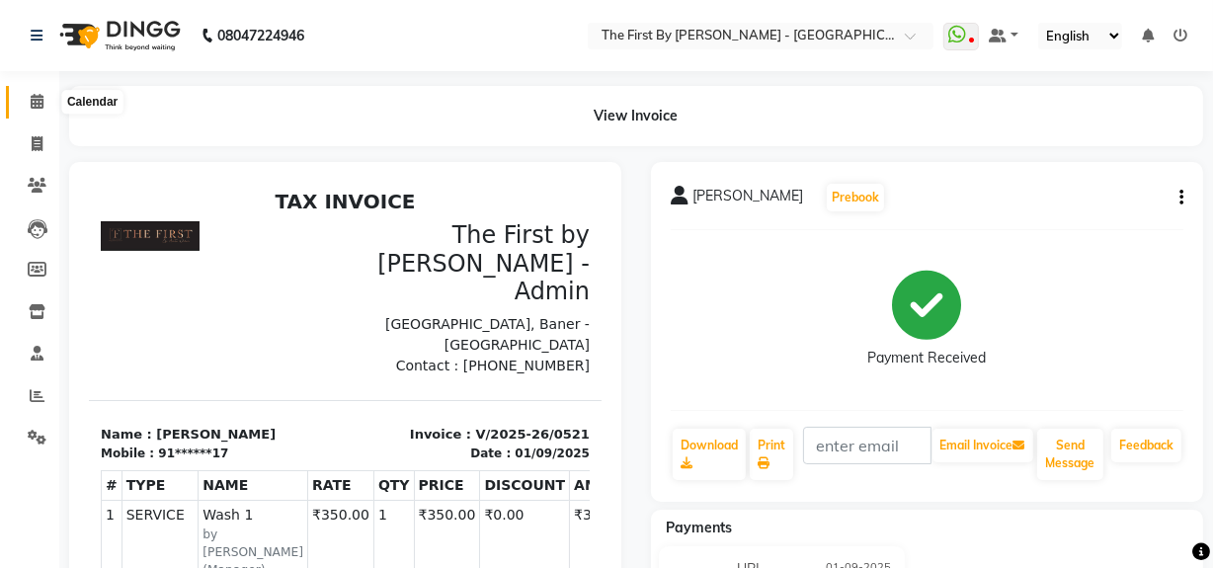
click at [33, 99] on icon at bounding box center [37, 101] width 13 height 15
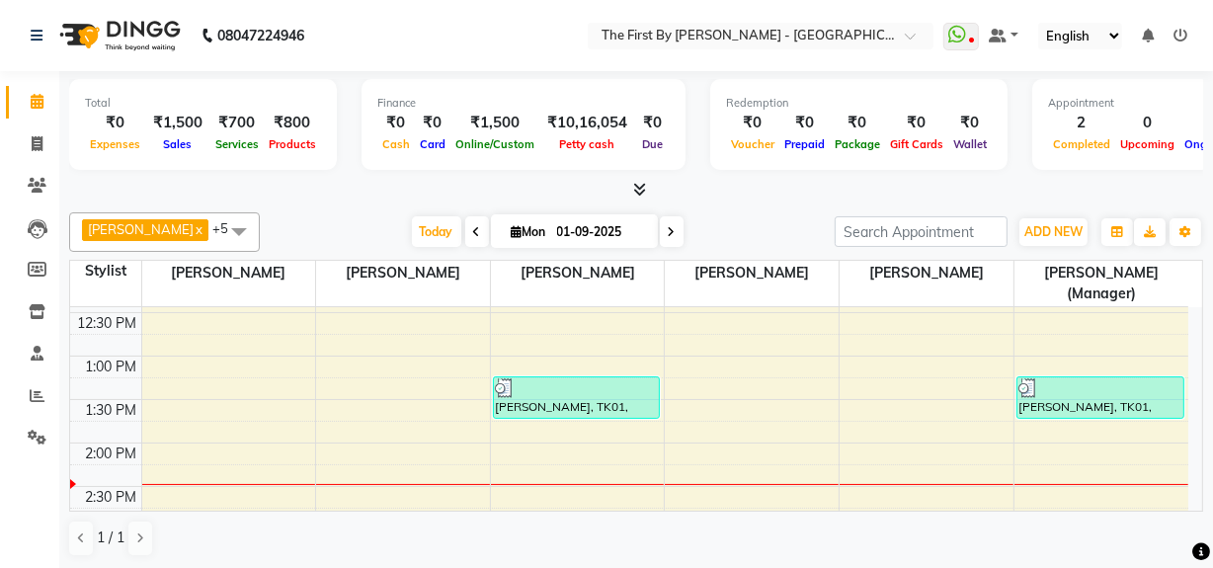
scroll to position [385, 0]
click at [587, 495] on div "8:00 AM 8:30 AM 9:00 AM 9:30 AM 10:00 AM 10:30 AM 11:00 AM 11:30 AM 12:00 PM 12…" at bounding box center [629, 443] width 1118 height 1042
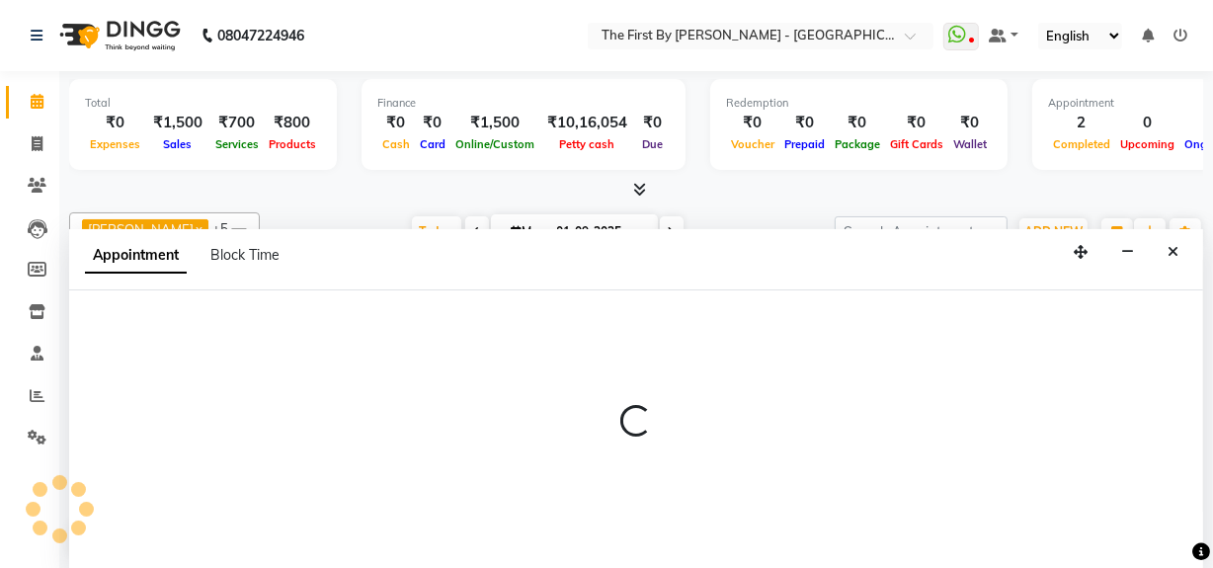
scroll to position [0, 0]
select select "68243"
select select "tentative"
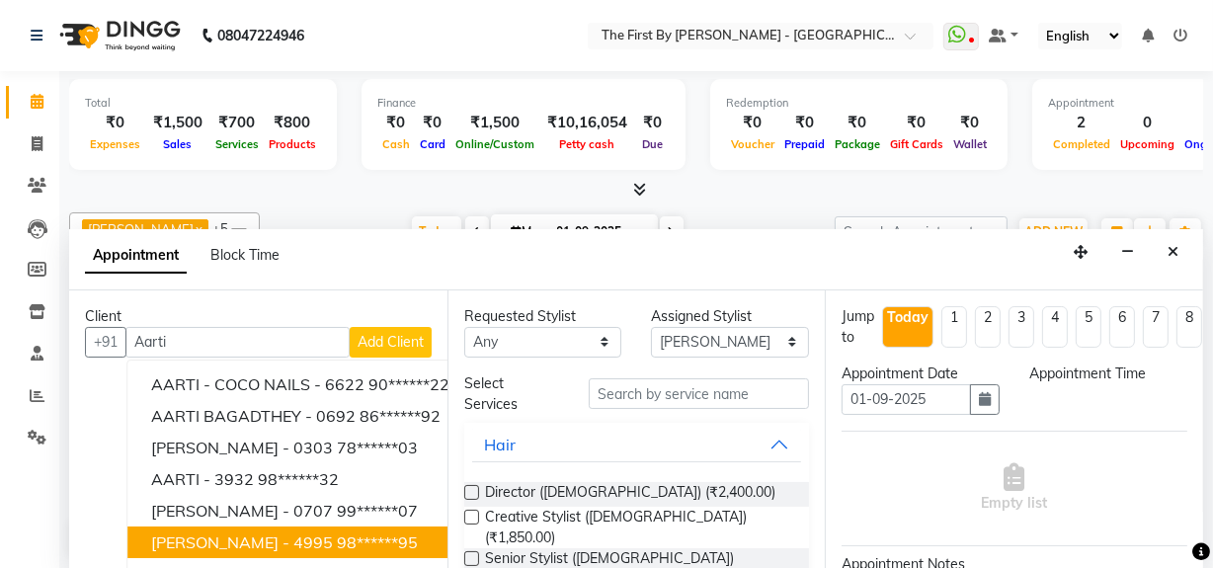
click at [271, 543] on span "AARTI WALIA - 4995" at bounding box center [242, 543] width 182 height 20
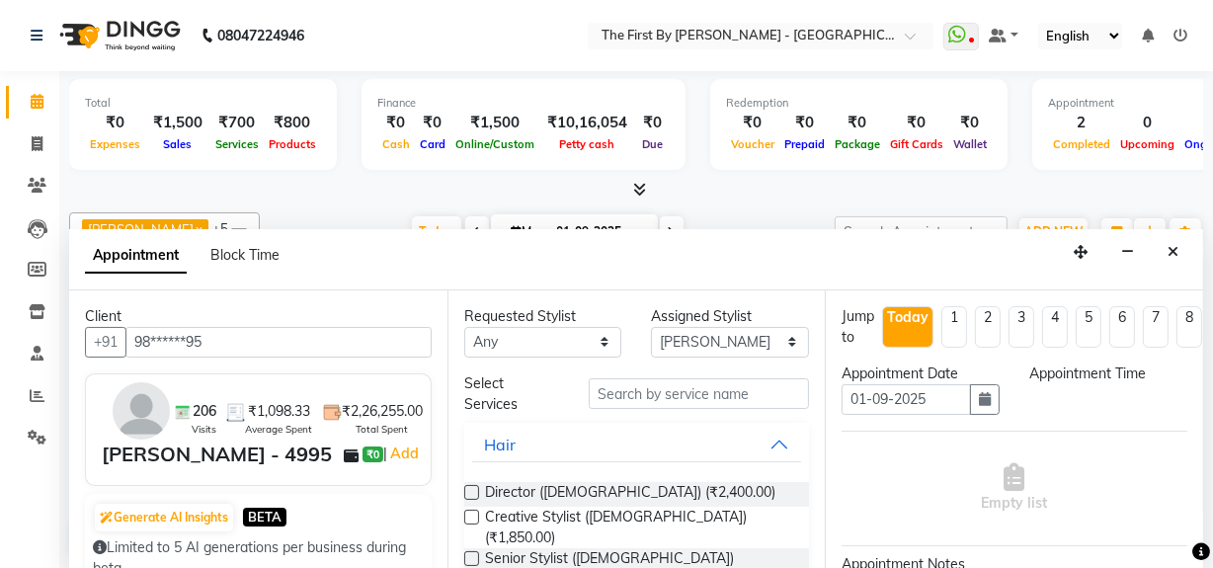
type input "98******95"
click at [709, 384] on input "text" at bounding box center [699, 393] width 220 height 31
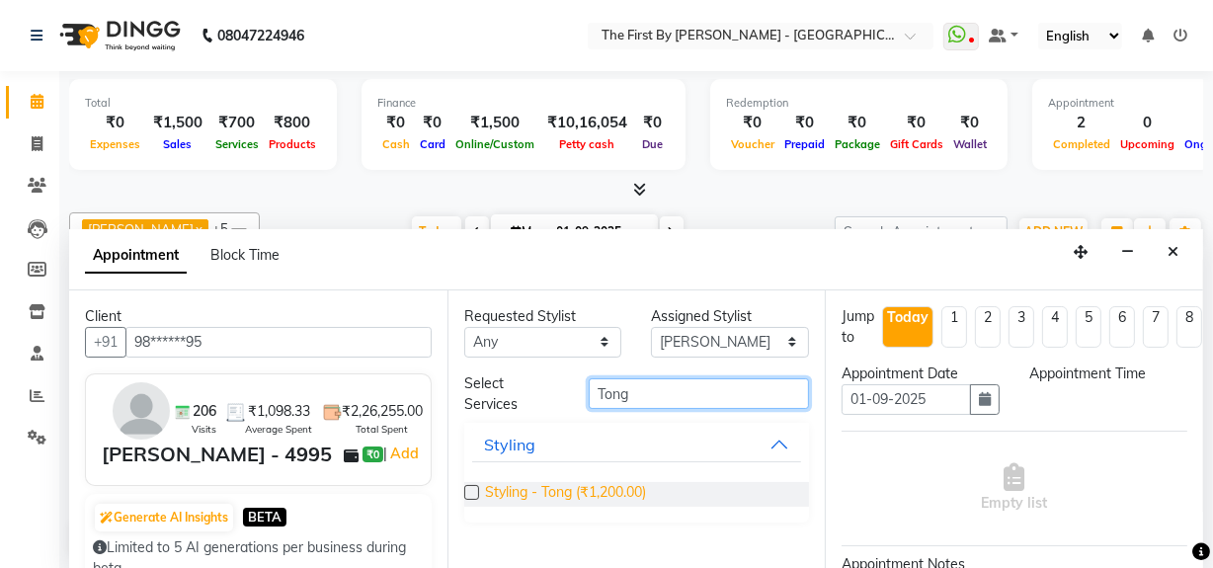
type input "Tong"
drag, startPoint x: 613, startPoint y: 488, endPoint x: 624, endPoint y: 500, distance: 16.8
click at [613, 489] on span "Styling - Tong (₹1,200.00)" at bounding box center [565, 494] width 161 height 25
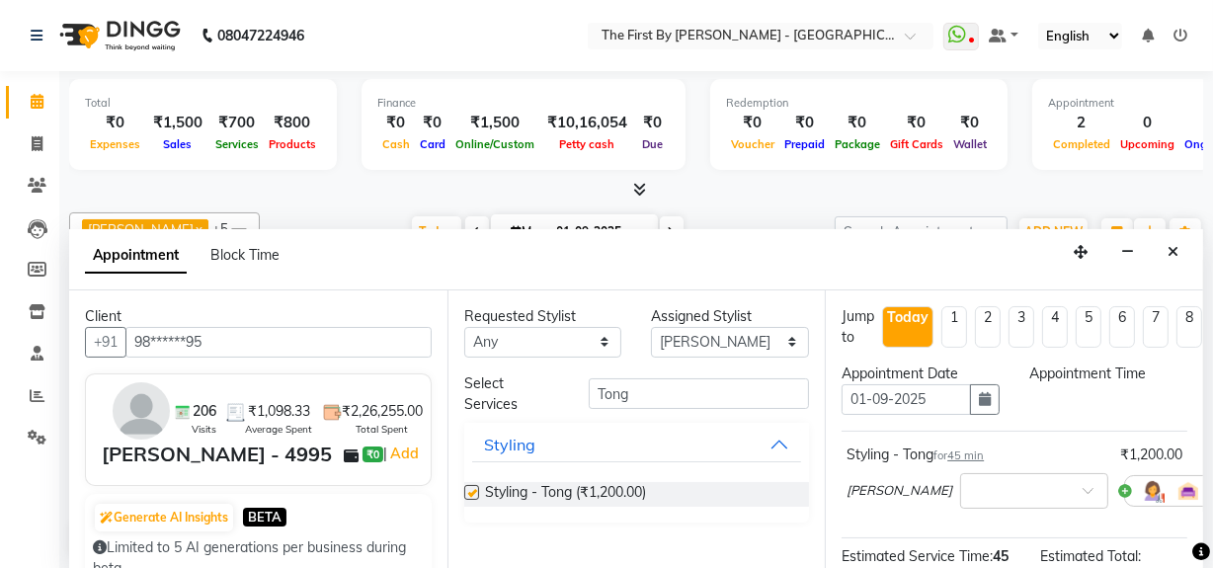
checkbox input "false"
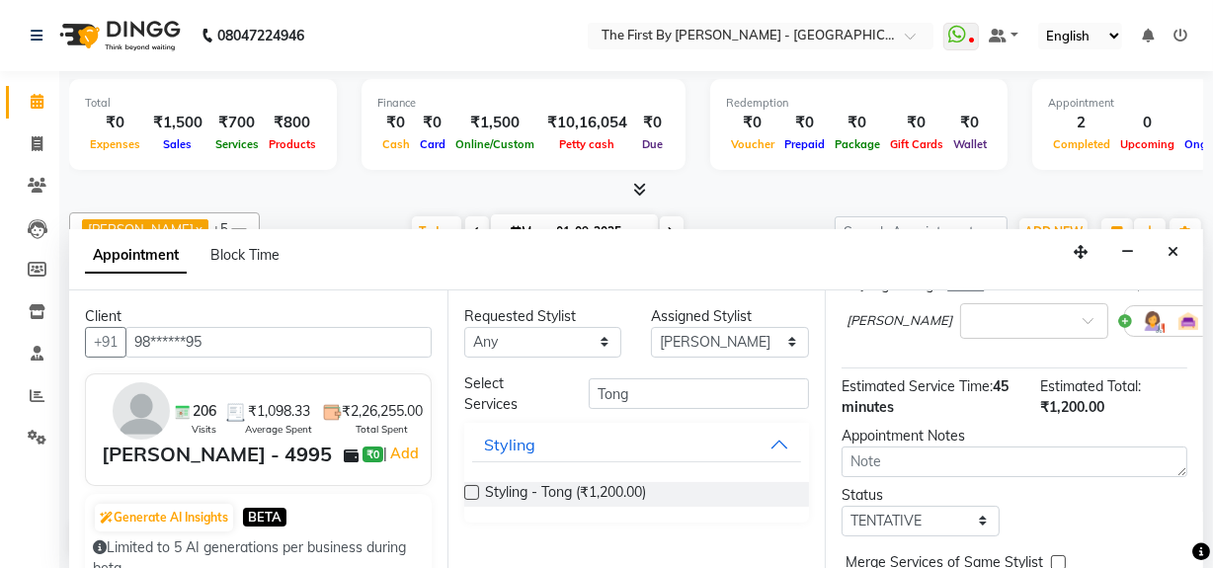
scroll to position [292, 0]
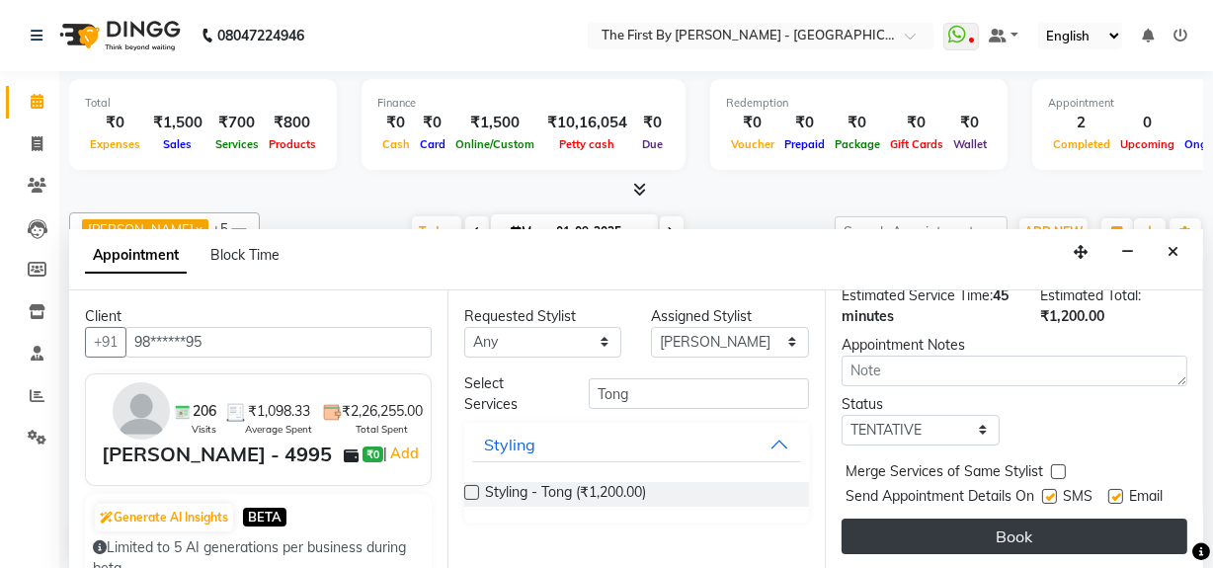
click at [962, 522] on button "Book" at bounding box center [1015, 537] width 346 height 36
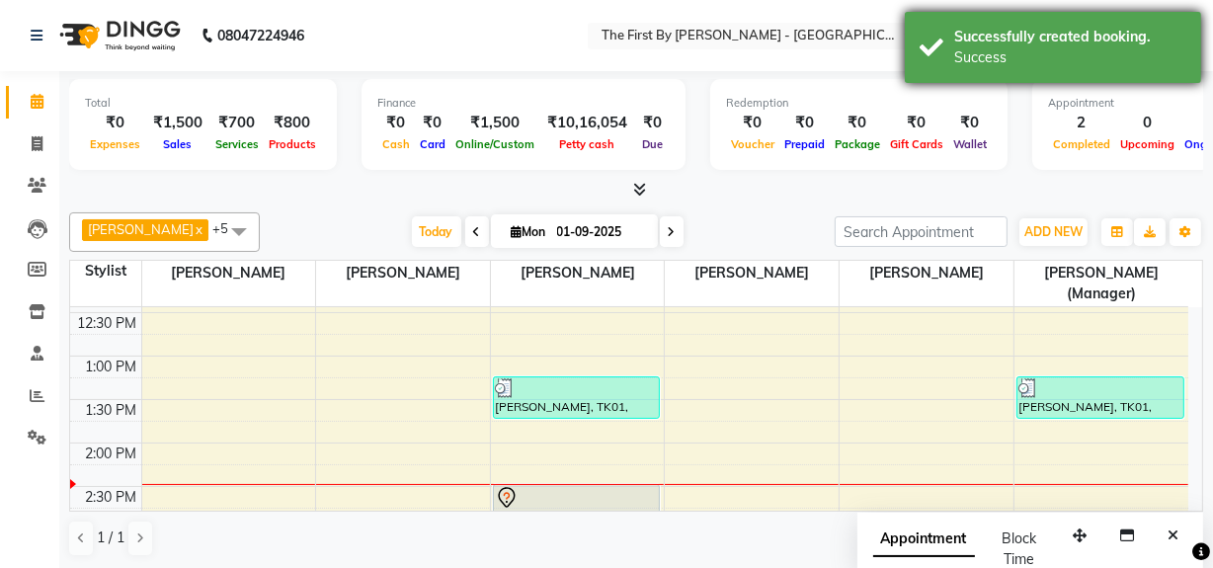
drag, startPoint x: 1085, startPoint y: 69, endPoint x: 1133, endPoint y: 75, distance: 48.8
click at [1085, 72] on div "Successfully created booking. Success" at bounding box center [1053, 47] width 296 height 71
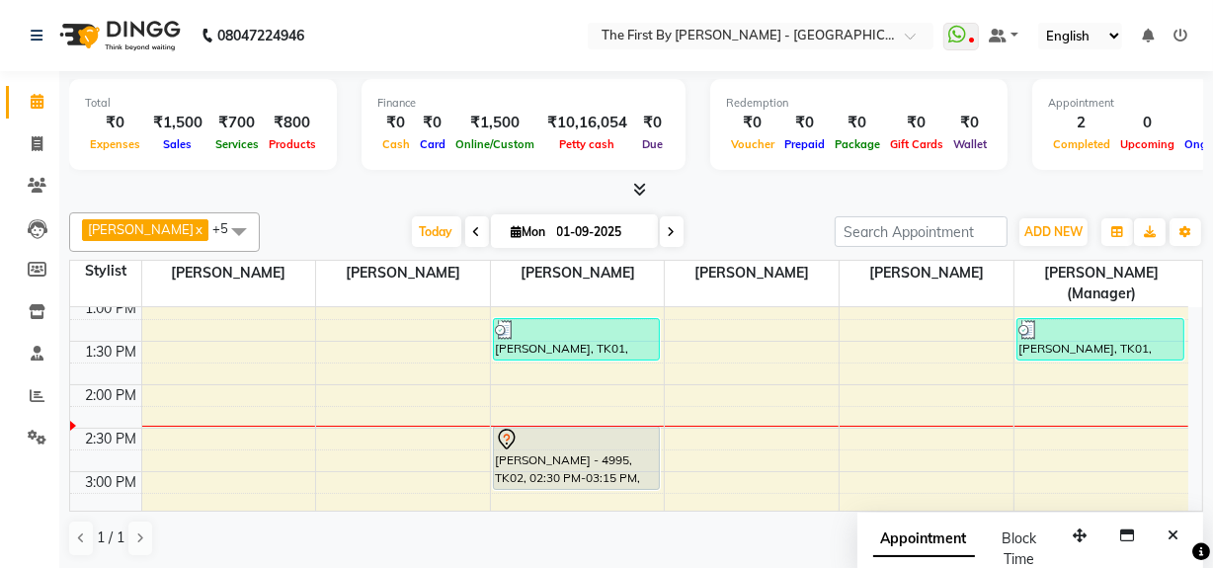
scroll to position [474, 0]
